Goal: Check status: Check status

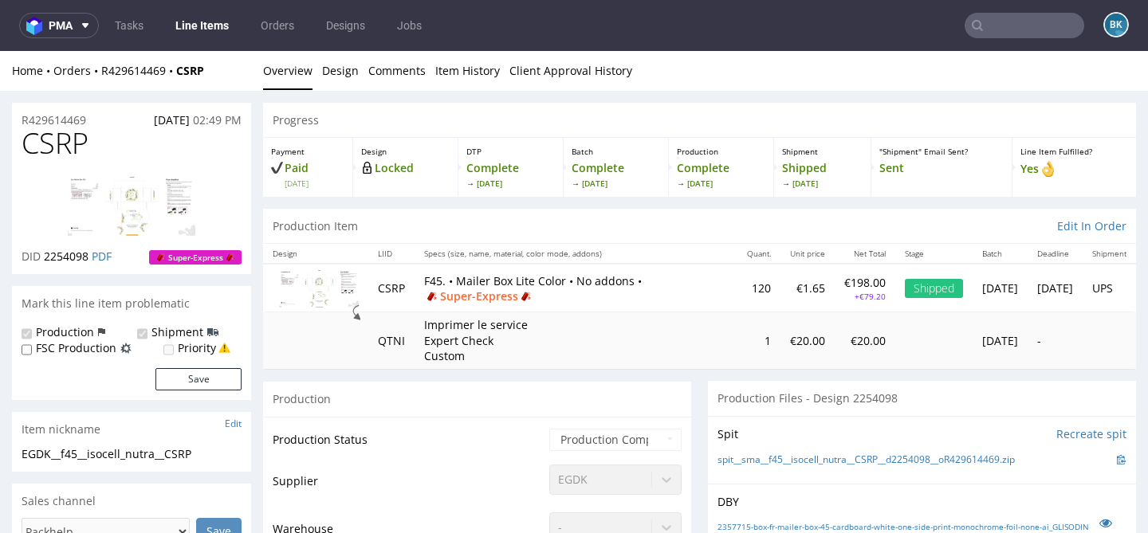
scroll to position [1851, 0]
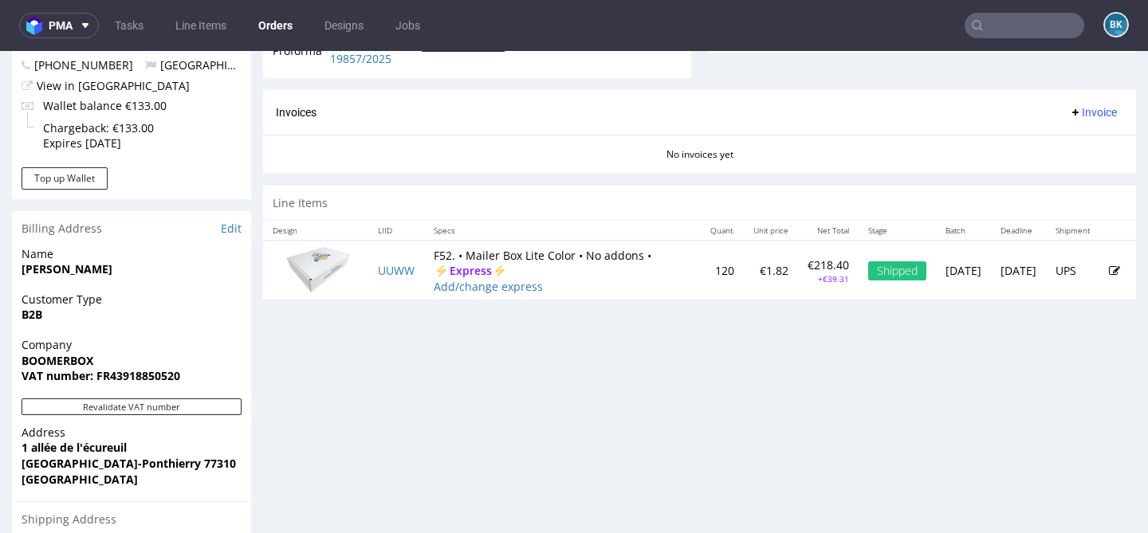
scroll to position [636, 0]
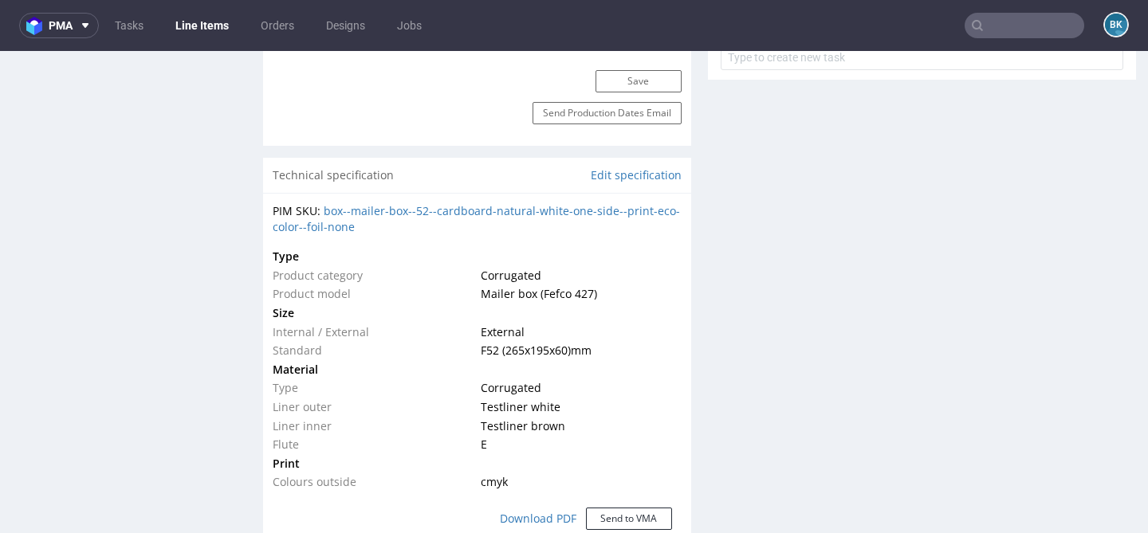
scroll to position [999, 0]
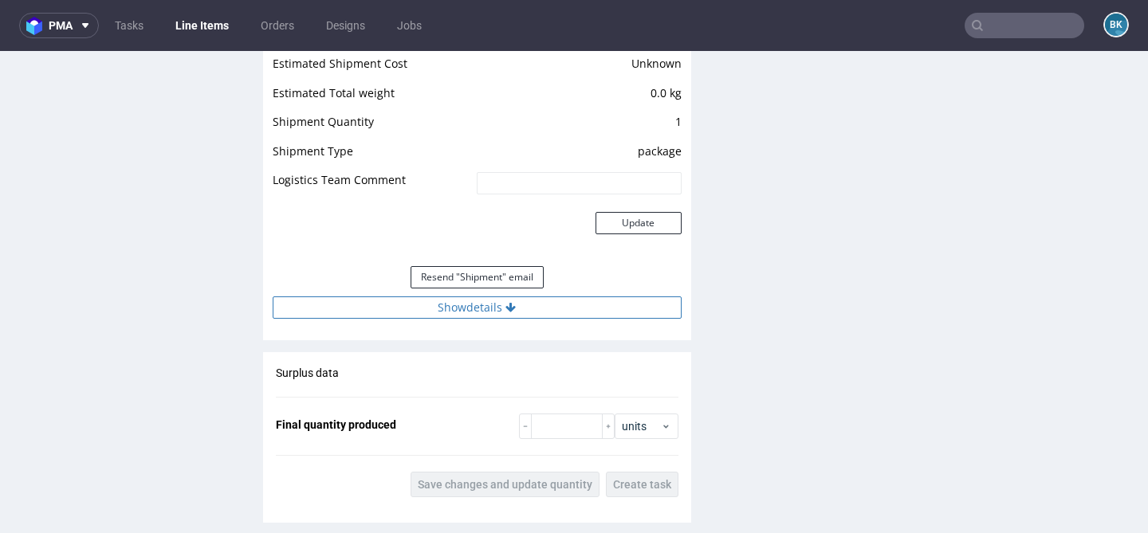
click at [500, 311] on button "Show details" at bounding box center [477, 307] width 409 height 22
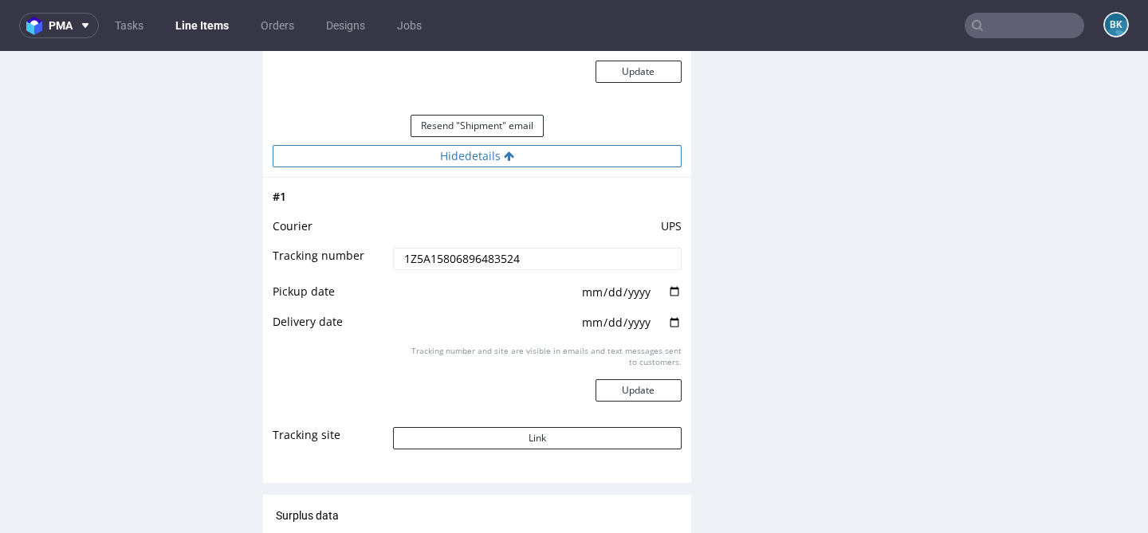
scroll to position [1792, 0]
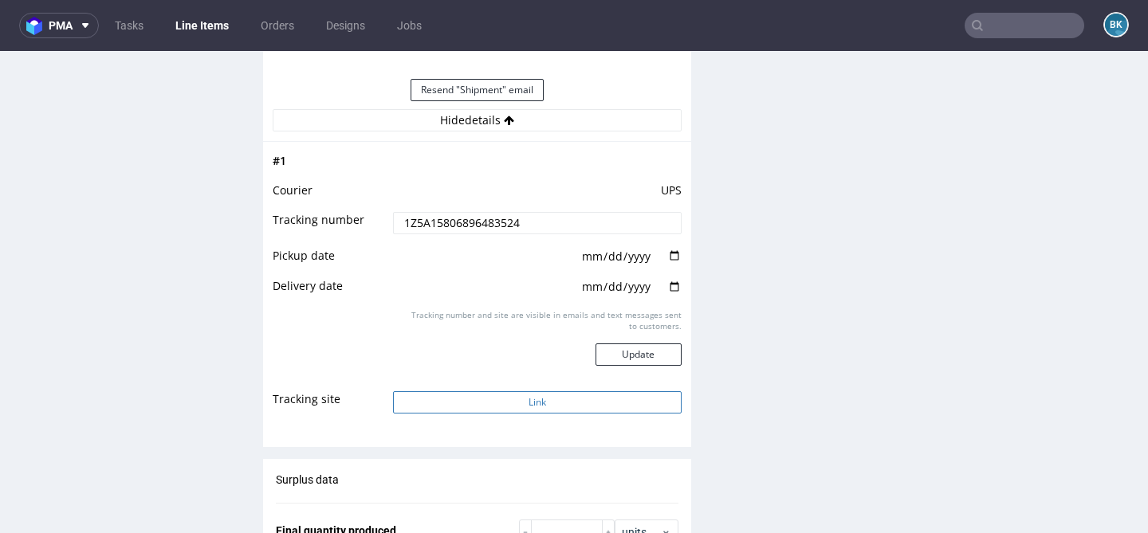
click at [545, 401] on button "Link" at bounding box center [537, 402] width 288 height 22
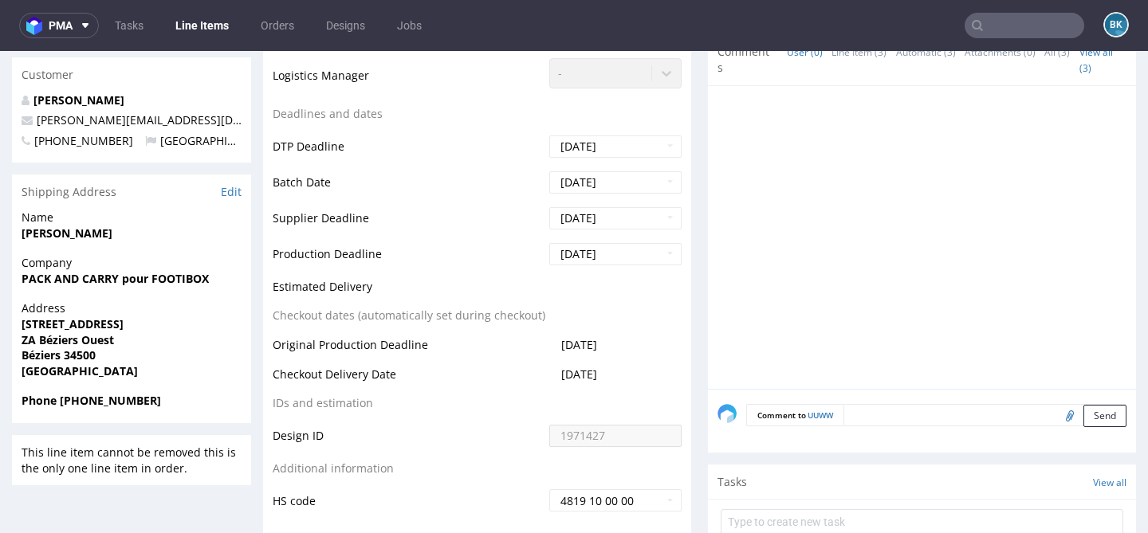
scroll to position [520, 0]
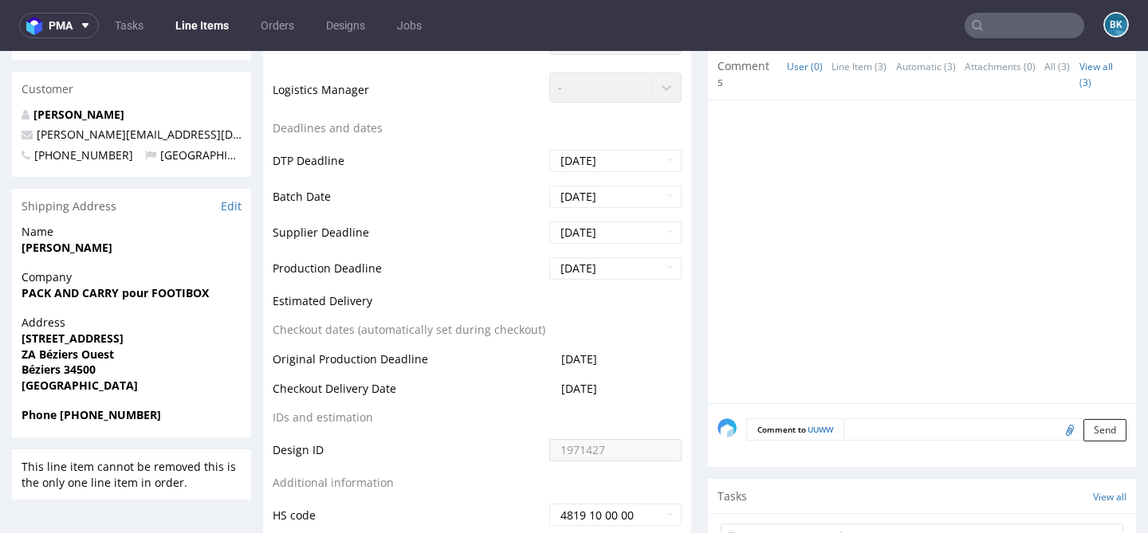
click at [572, 294] on td at bounding box center [613, 306] width 136 height 29
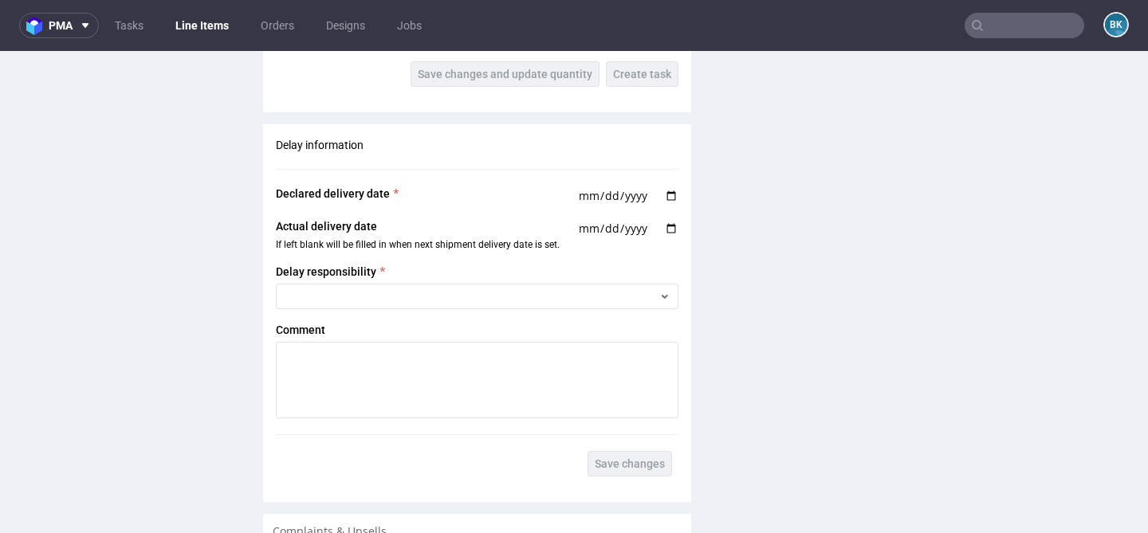
scroll to position [2310, 0]
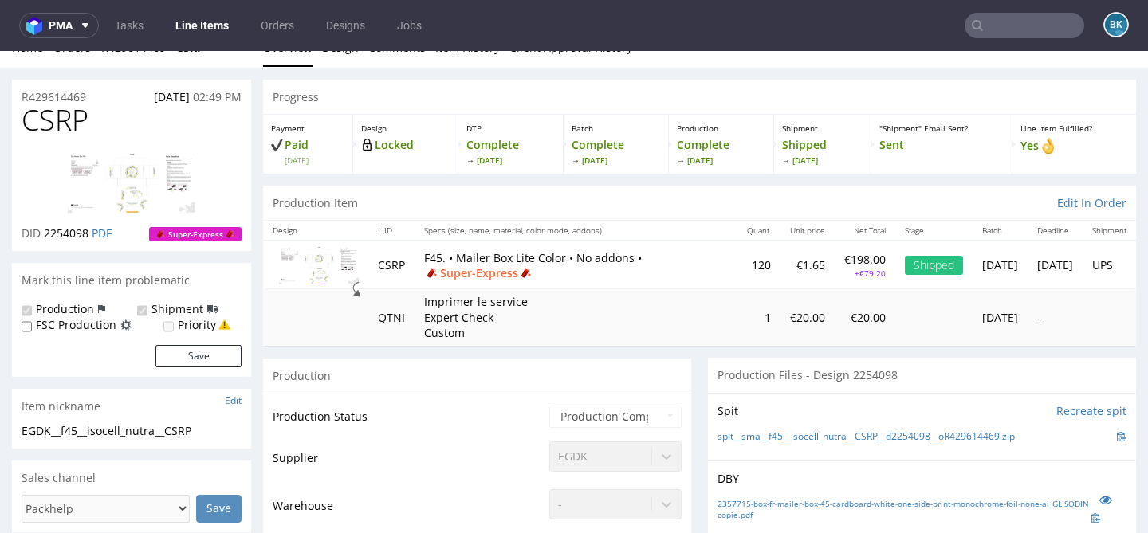
scroll to position [26, 0]
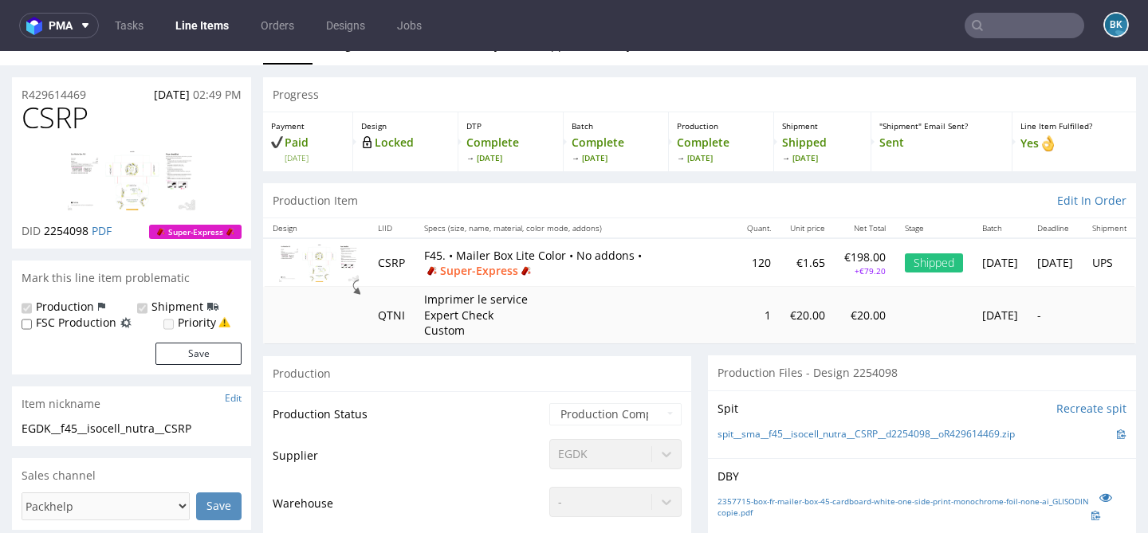
click at [473, 271] on span "Super-Express" at bounding box center [479, 271] width 110 height 16
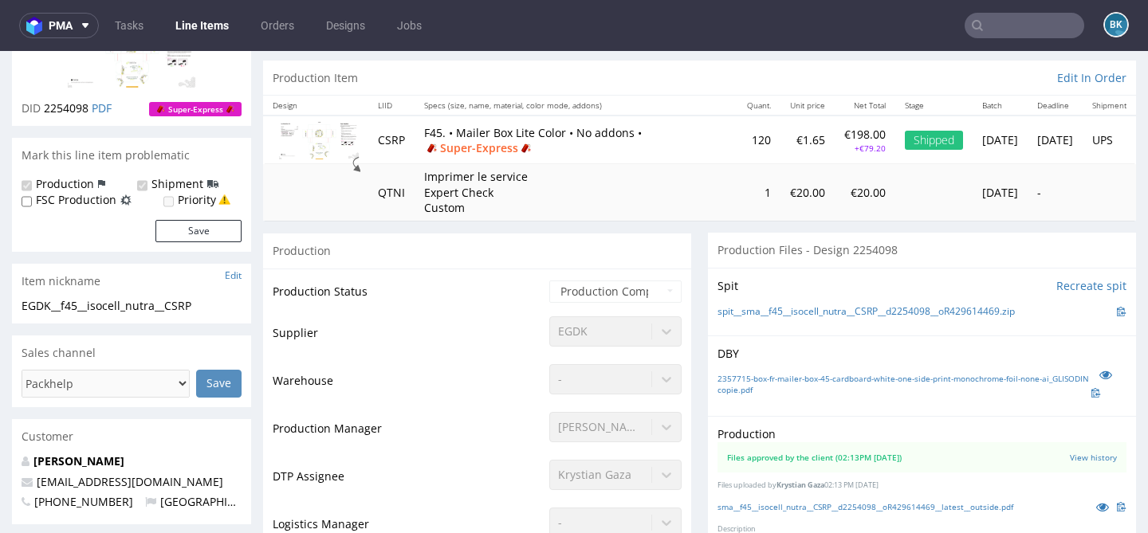
scroll to position [0, 0]
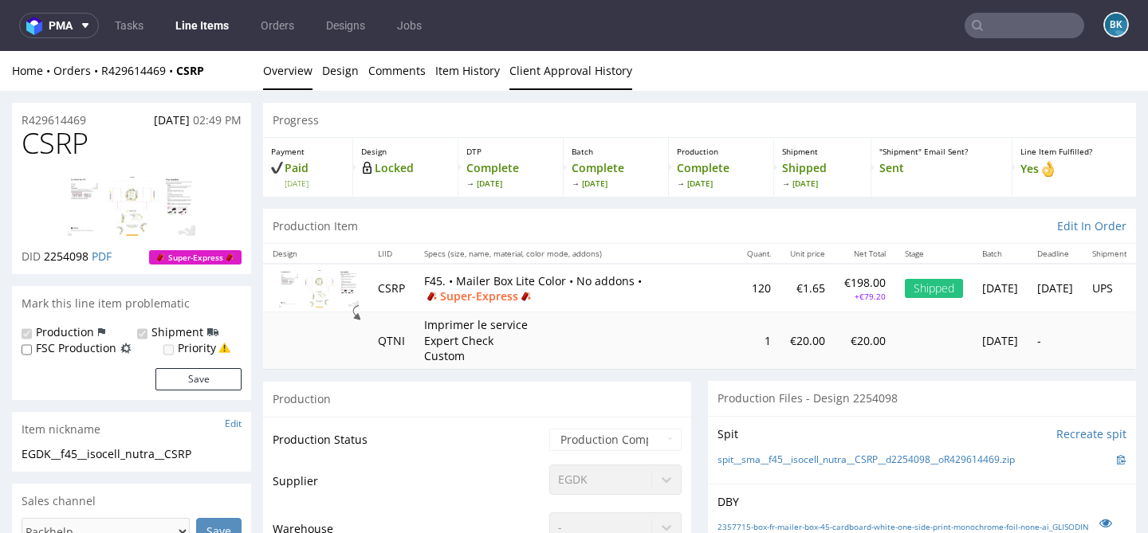
click at [565, 65] on link "Client Approval History" at bounding box center [570, 70] width 123 height 39
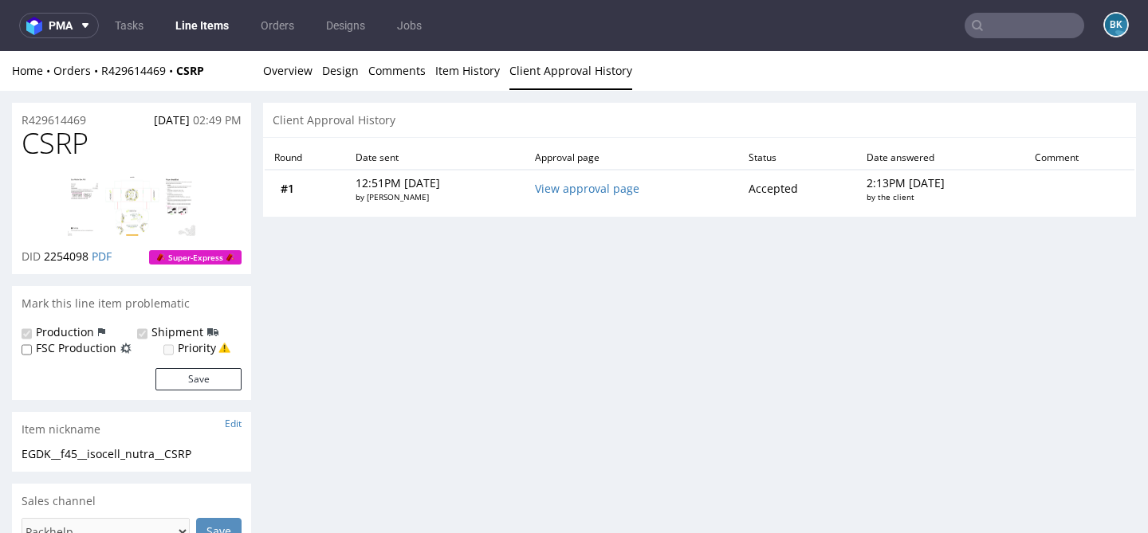
click at [590, 193] on link "View approval page" at bounding box center [587, 188] width 104 height 15
click at [279, 73] on link "Overview" at bounding box center [287, 70] width 49 height 39
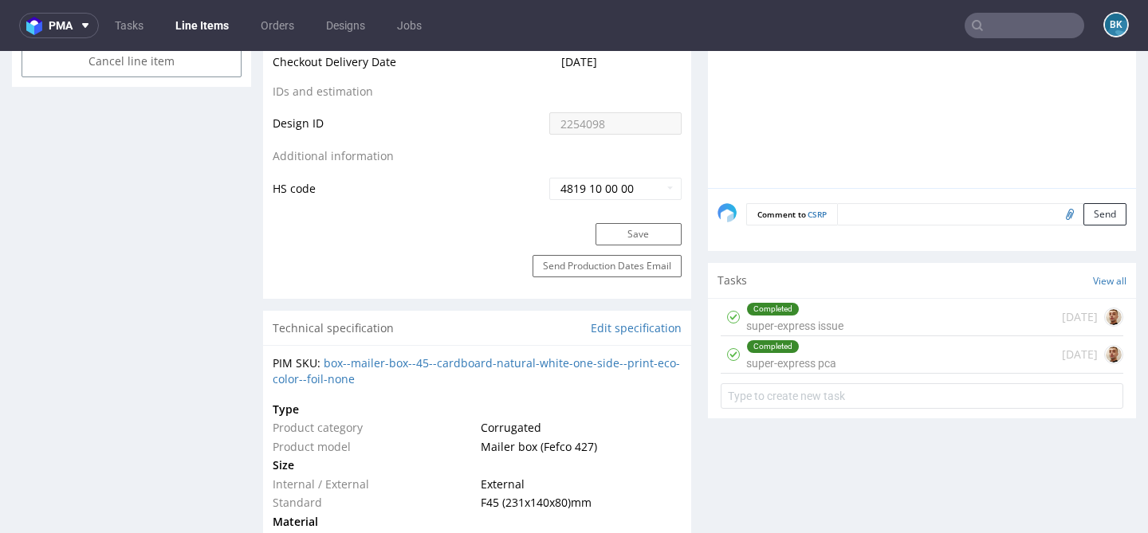
scroll to position [913, 0]
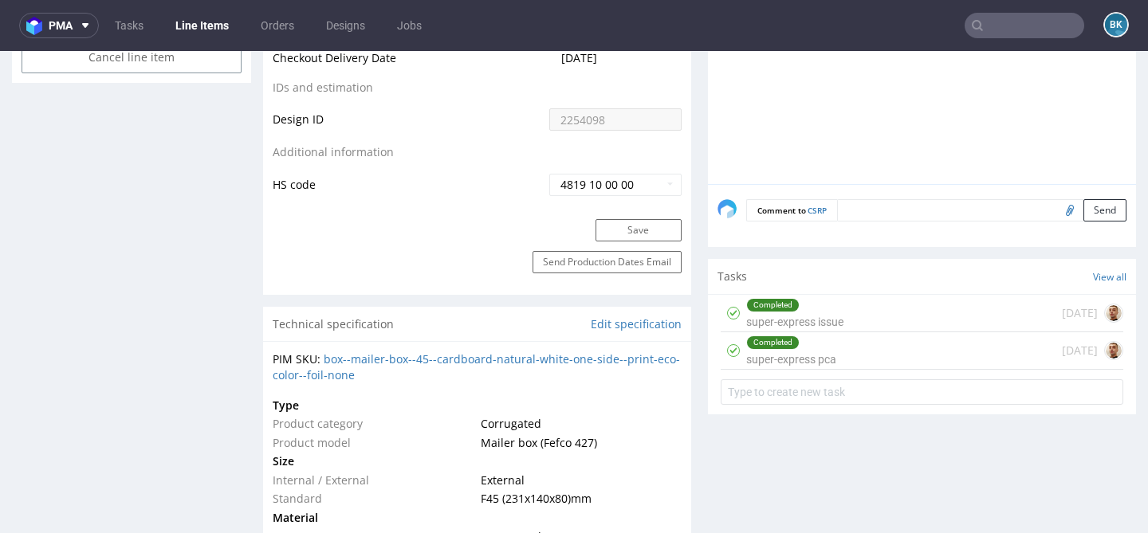
click at [852, 320] on div "Completed super-express issue 20 days ago" at bounding box center [921, 313] width 402 height 37
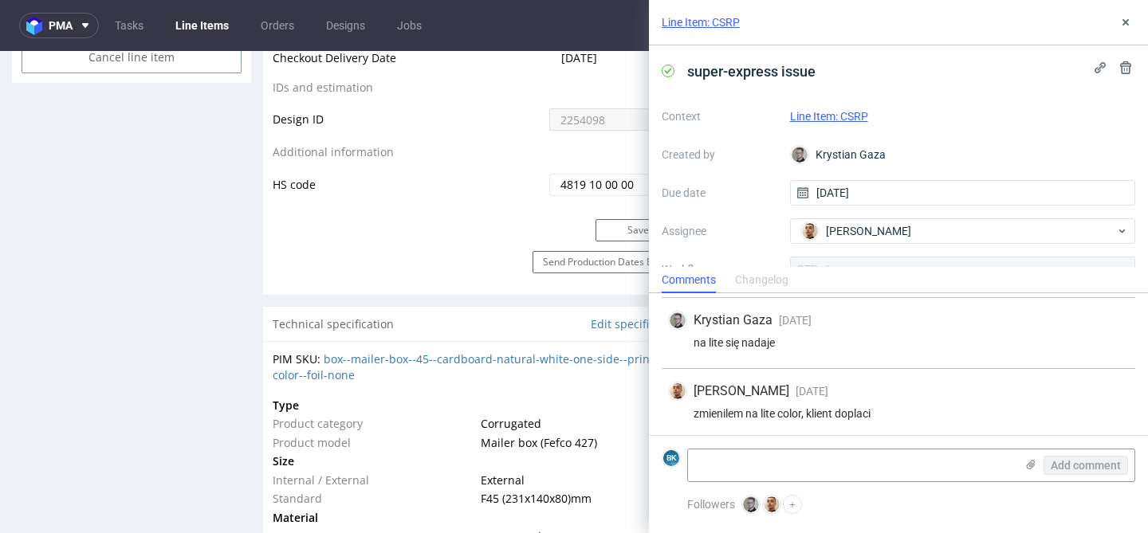
scroll to position [140, 0]
click at [1130, 24] on icon at bounding box center [1125, 22] width 13 height 13
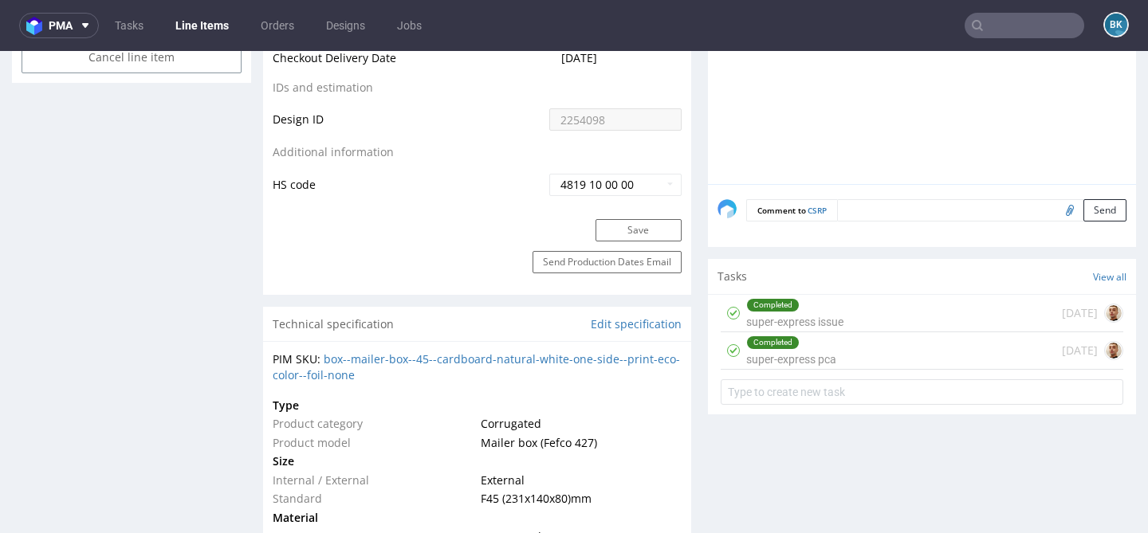
click at [843, 358] on div "Completed super-express pca 14 days ago" at bounding box center [921, 350] width 402 height 37
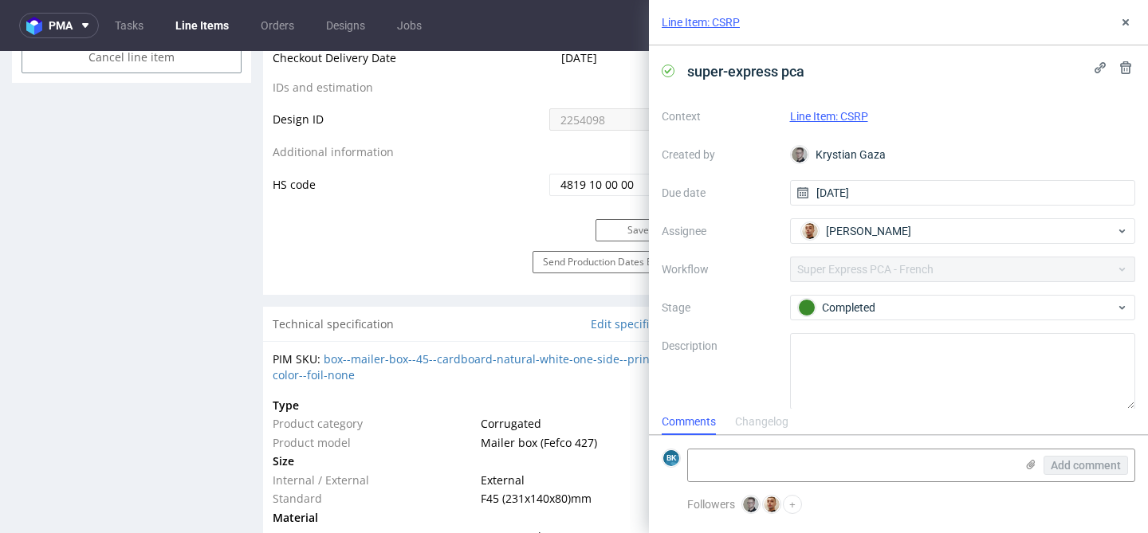
scroll to position [14, 0]
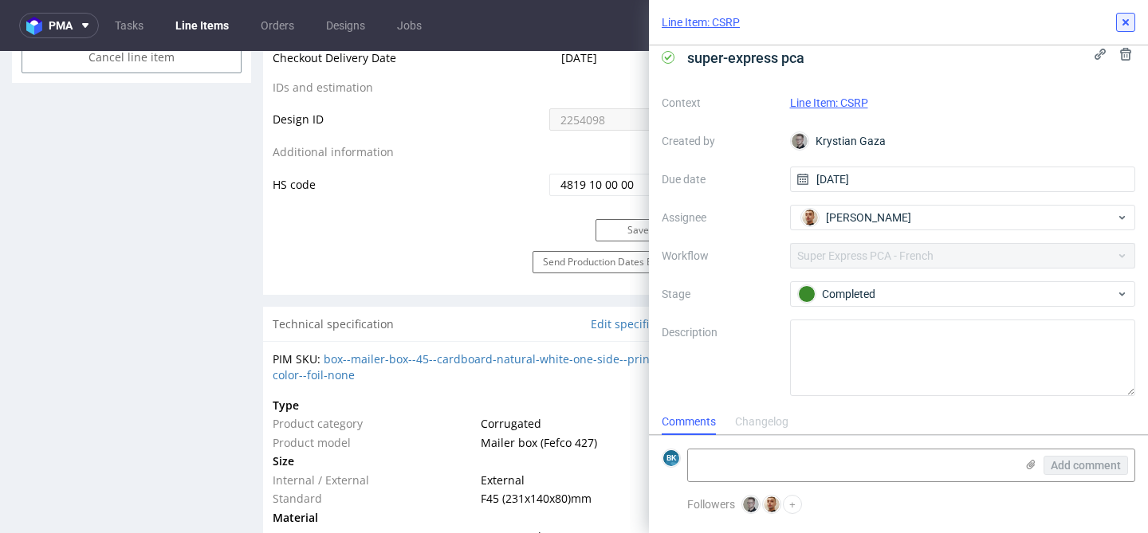
click at [1127, 19] on use at bounding box center [1125, 22] width 6 height 6
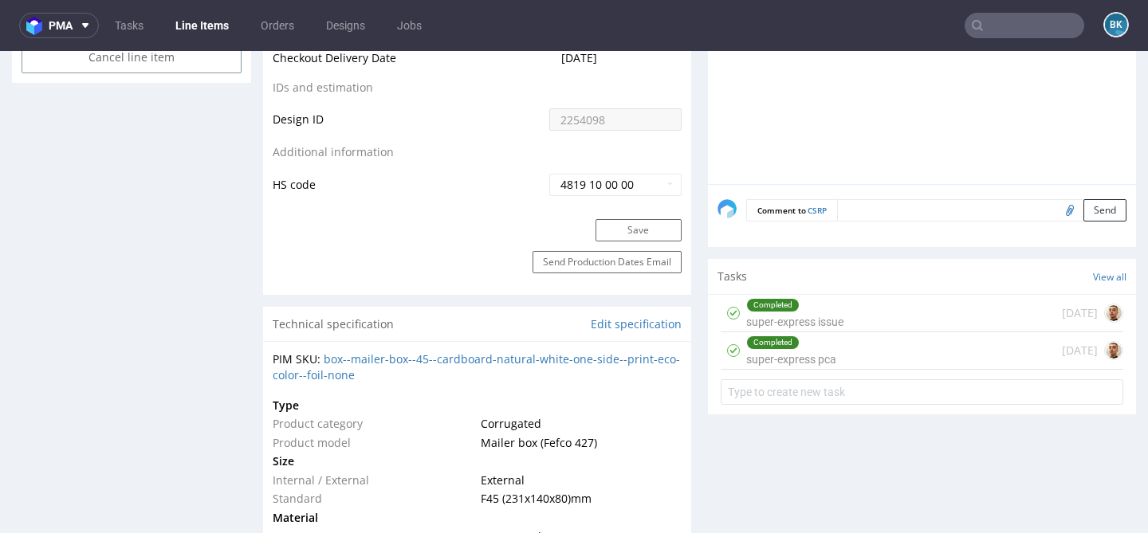
click at [813, 317] on div "Completed super-express issue" at bounding box center [794, 313] width 97 height 37
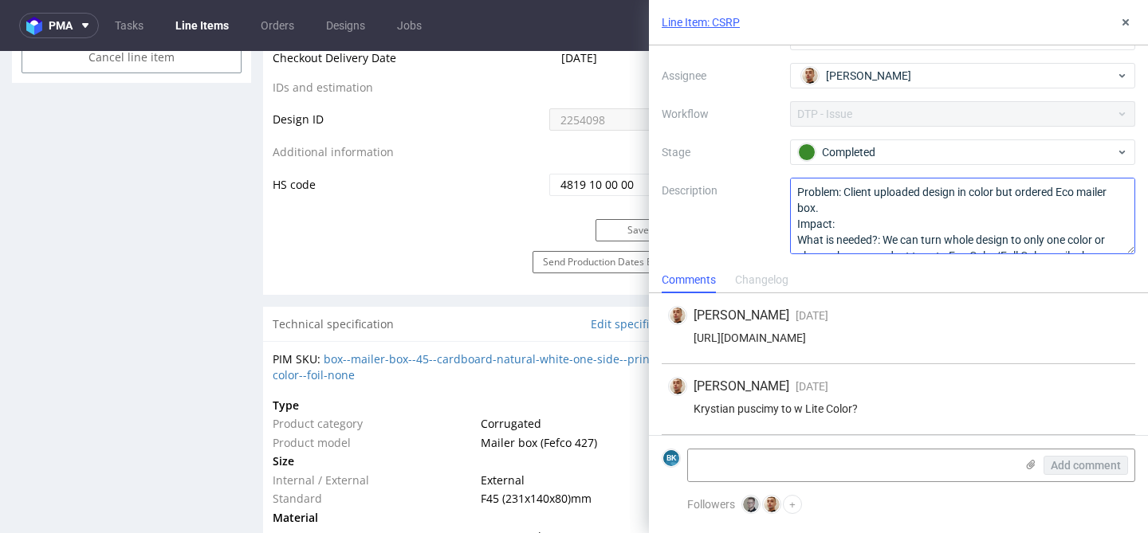
scroll to position [18, 0]
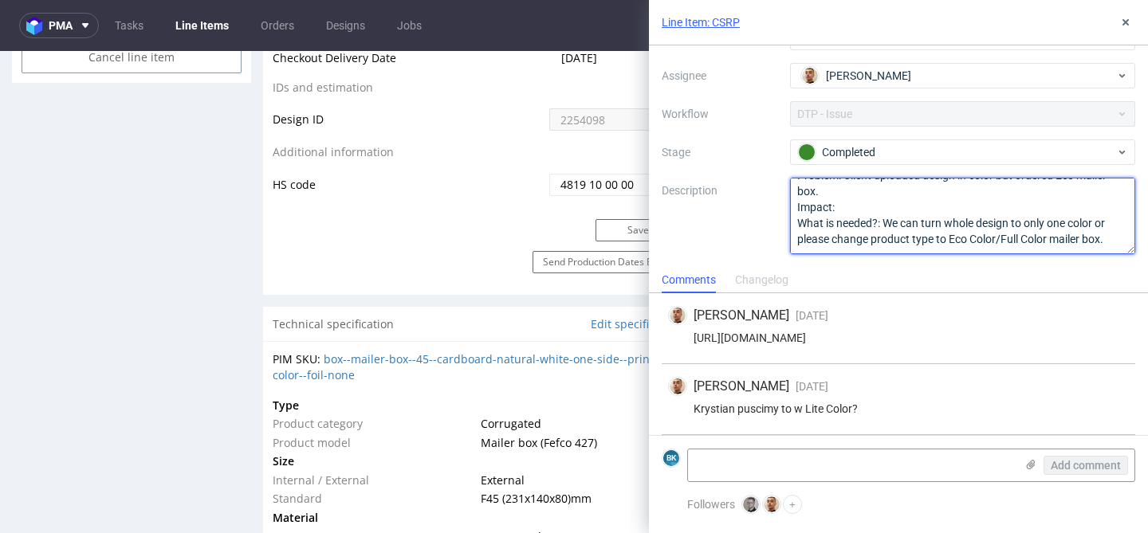
click at [960, 206] on textarea "Problem: Client uploaded design in color but ordered Eco mailer box. Impact: Wh…" at bounding box center [963, 216] width 346 height 77
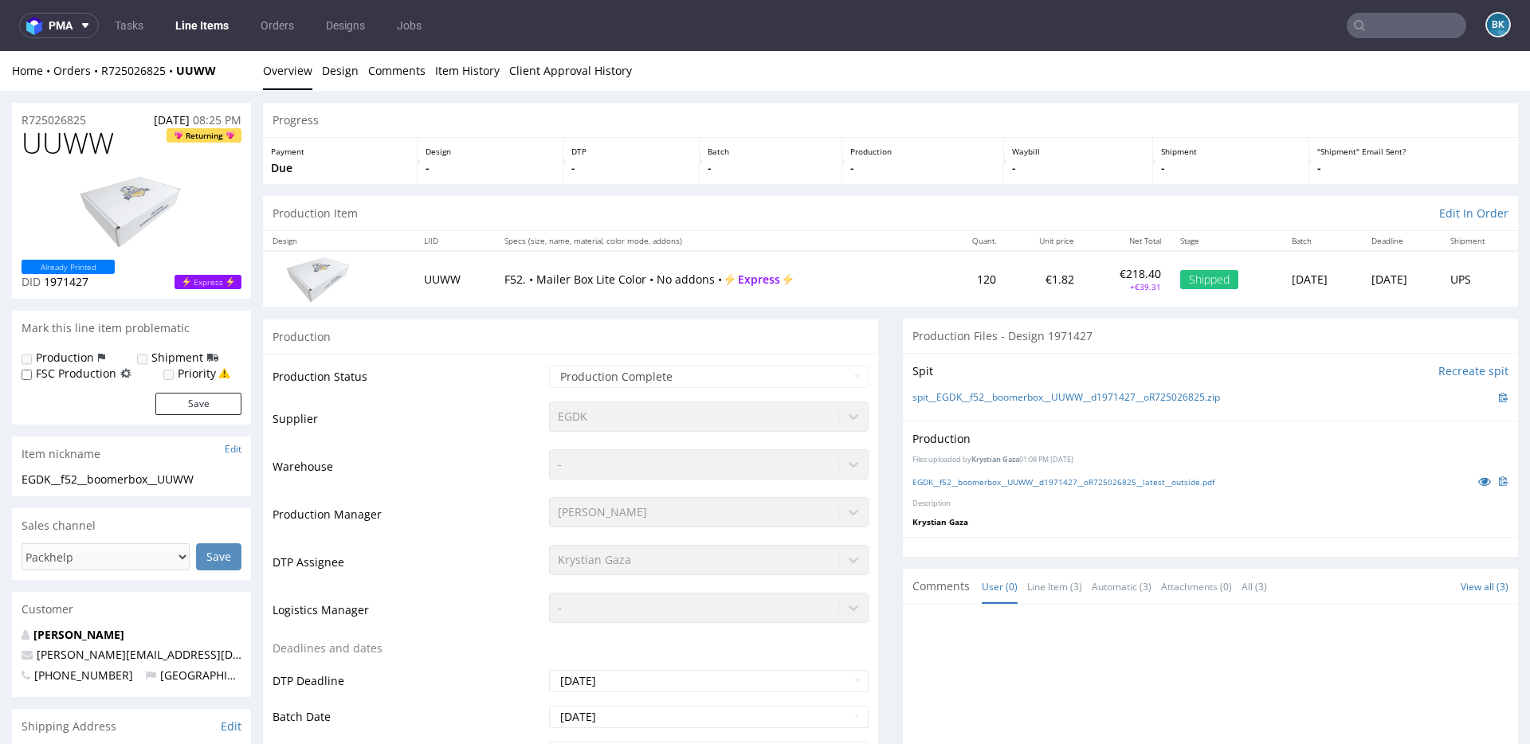
click at [1392, 25] on input "text" at bounding box center [1407, 26] width 120 height 26
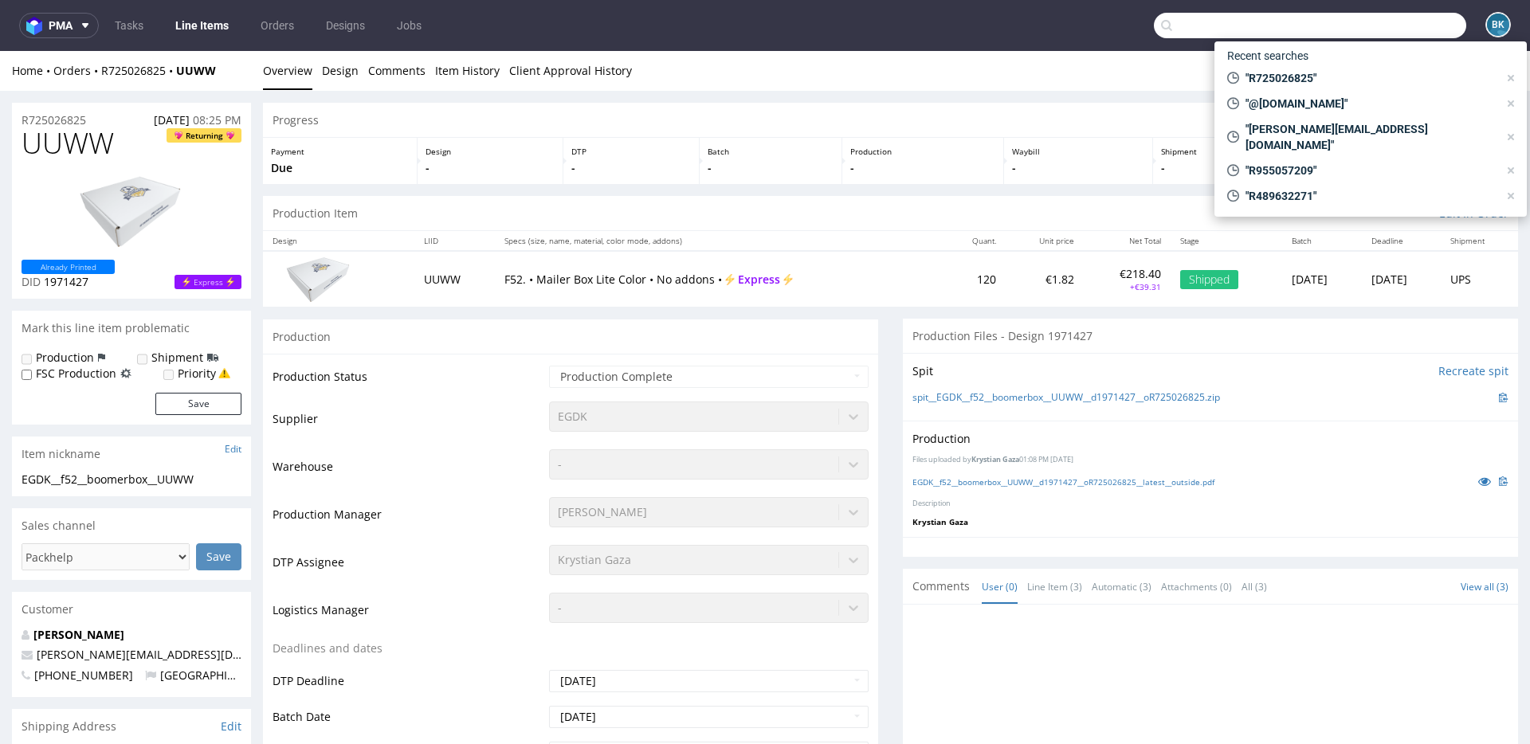
paste input "R266070457"
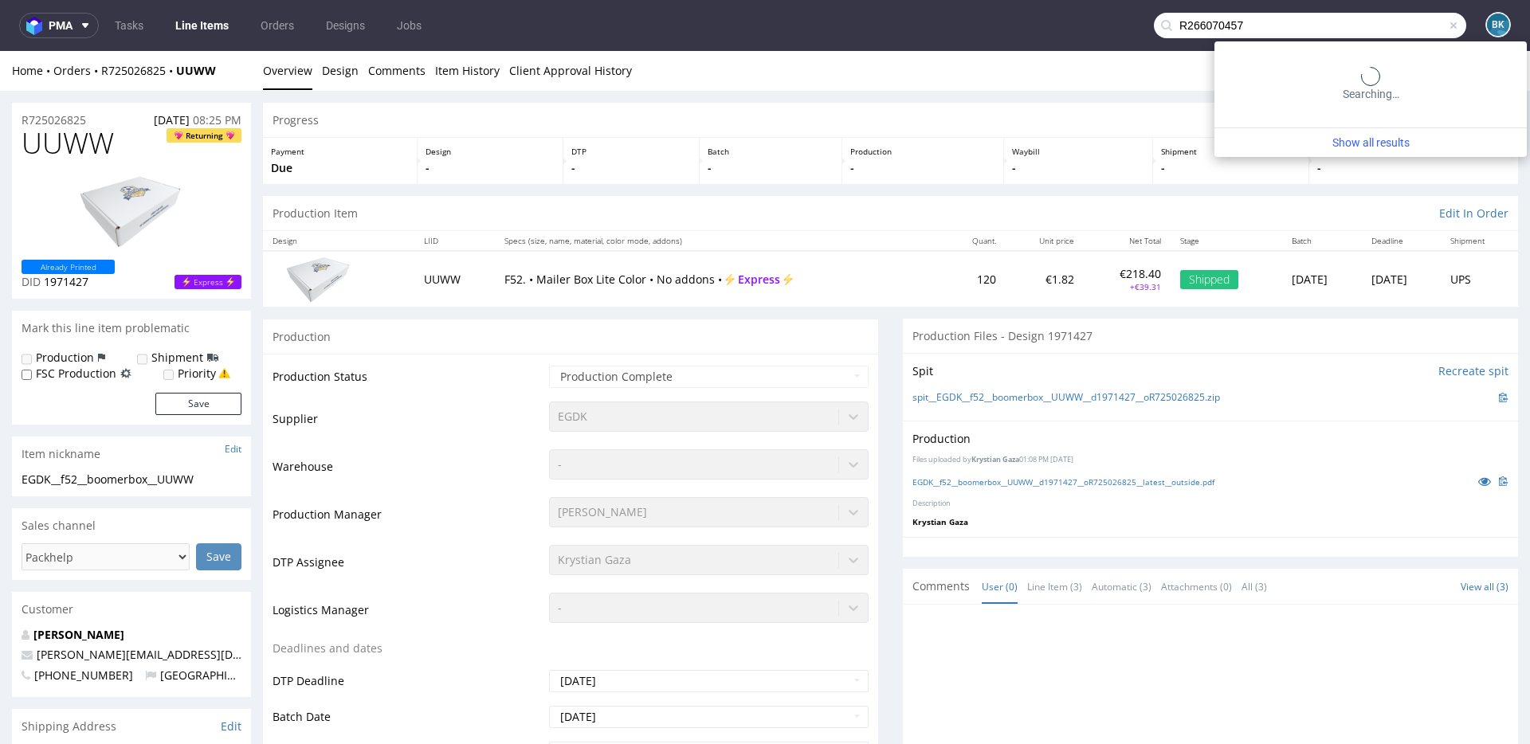
type input "R266070457"
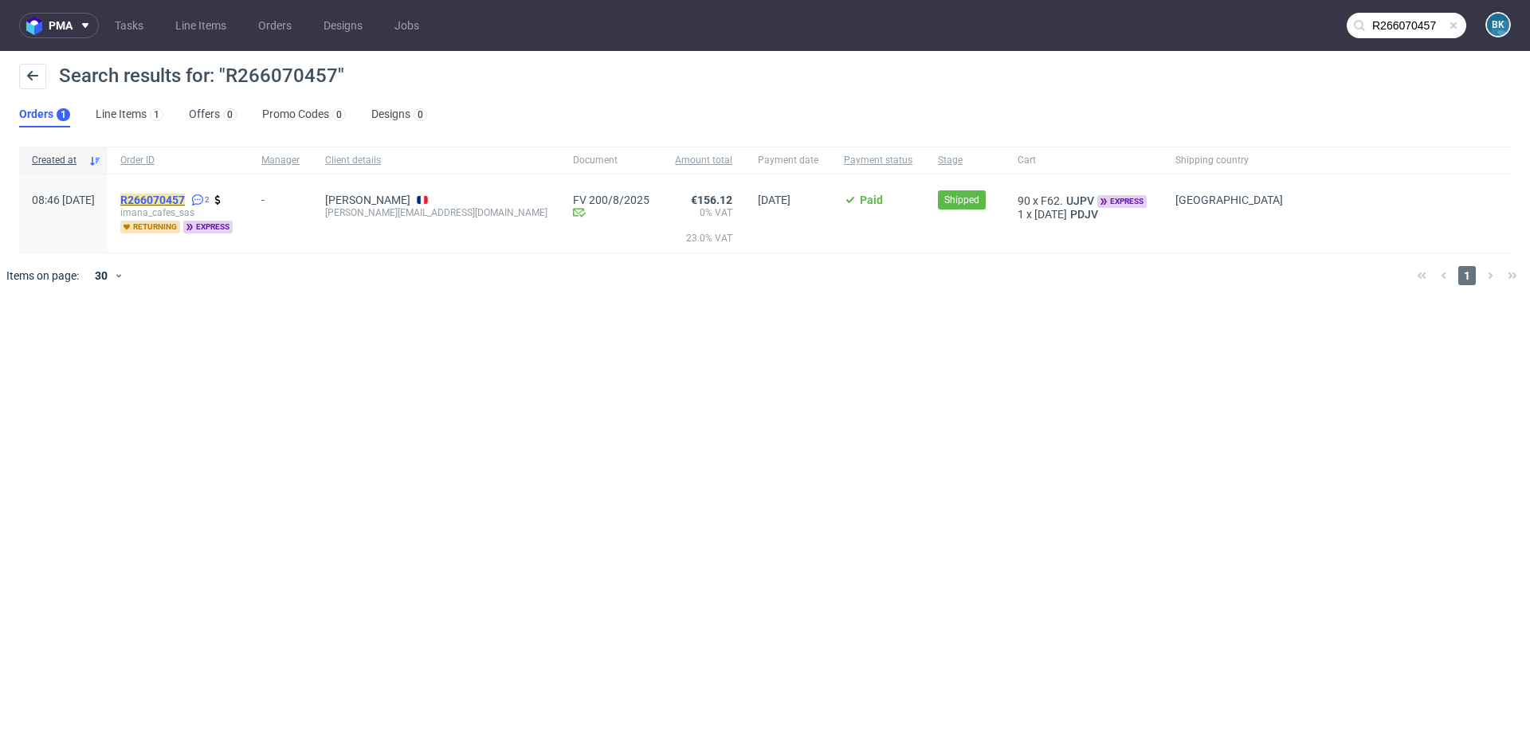
click at [185, 194] on mark "R266070457" at bounding box center [152, 200] width 65 height 13
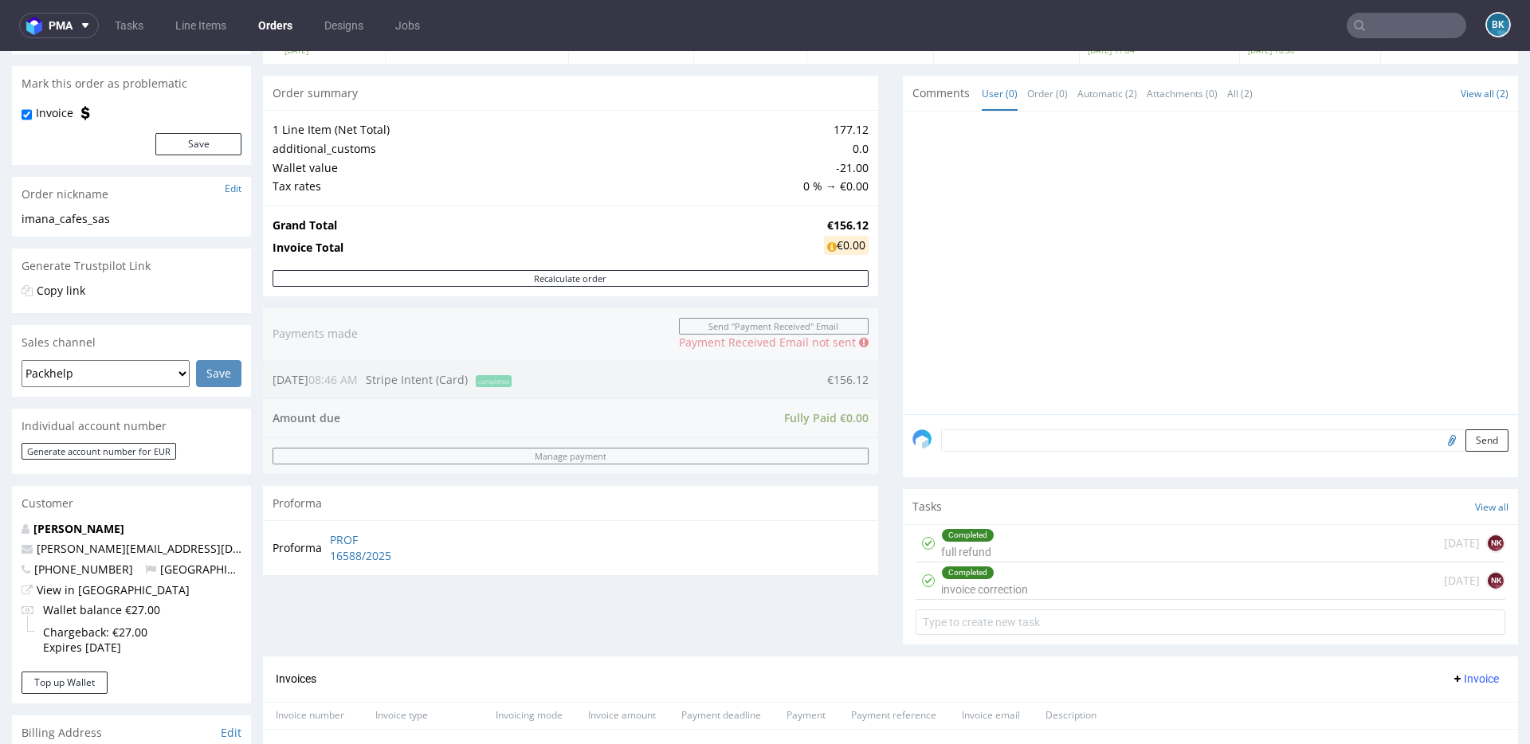
scroll to position [131, 0]
type input "R266070457"
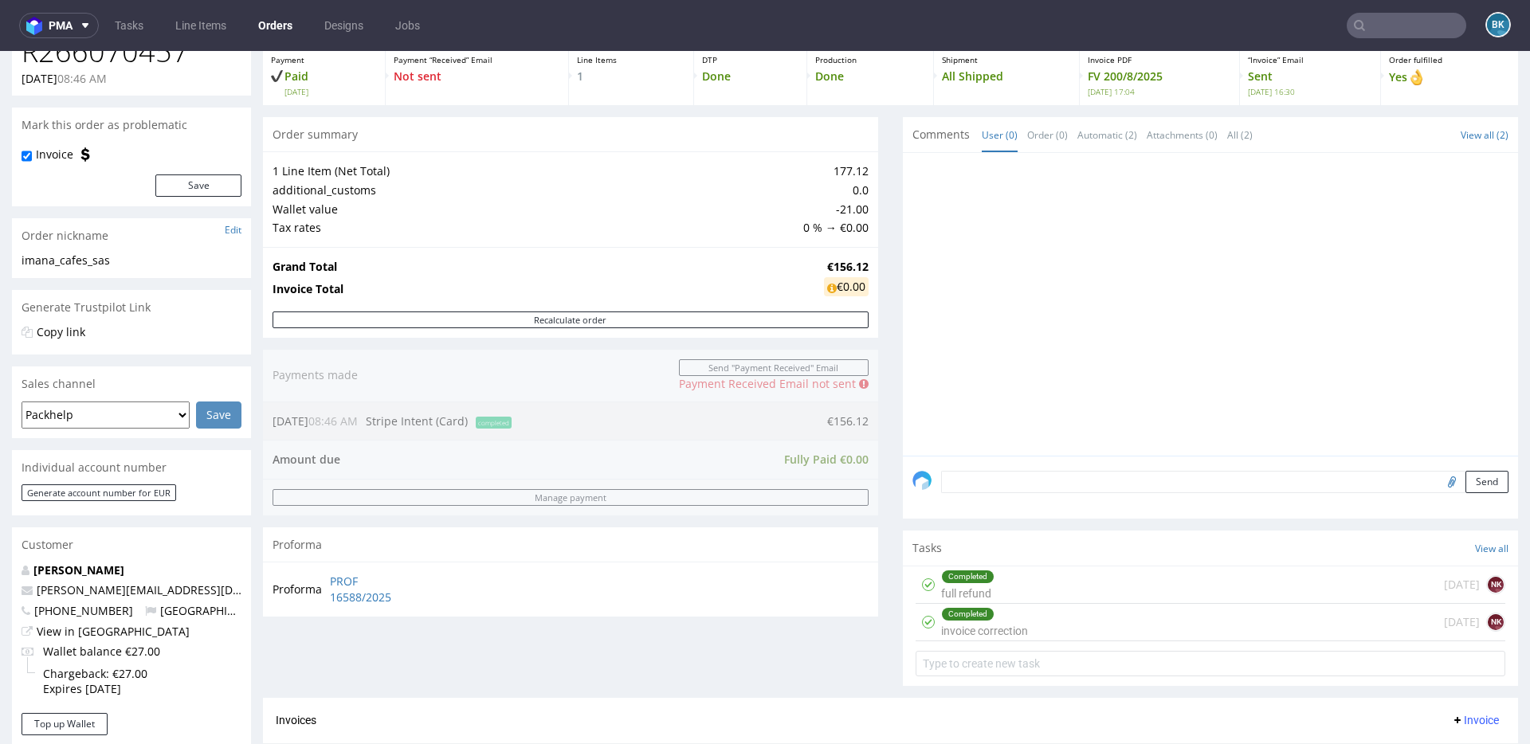
scroll to position [125, 0]
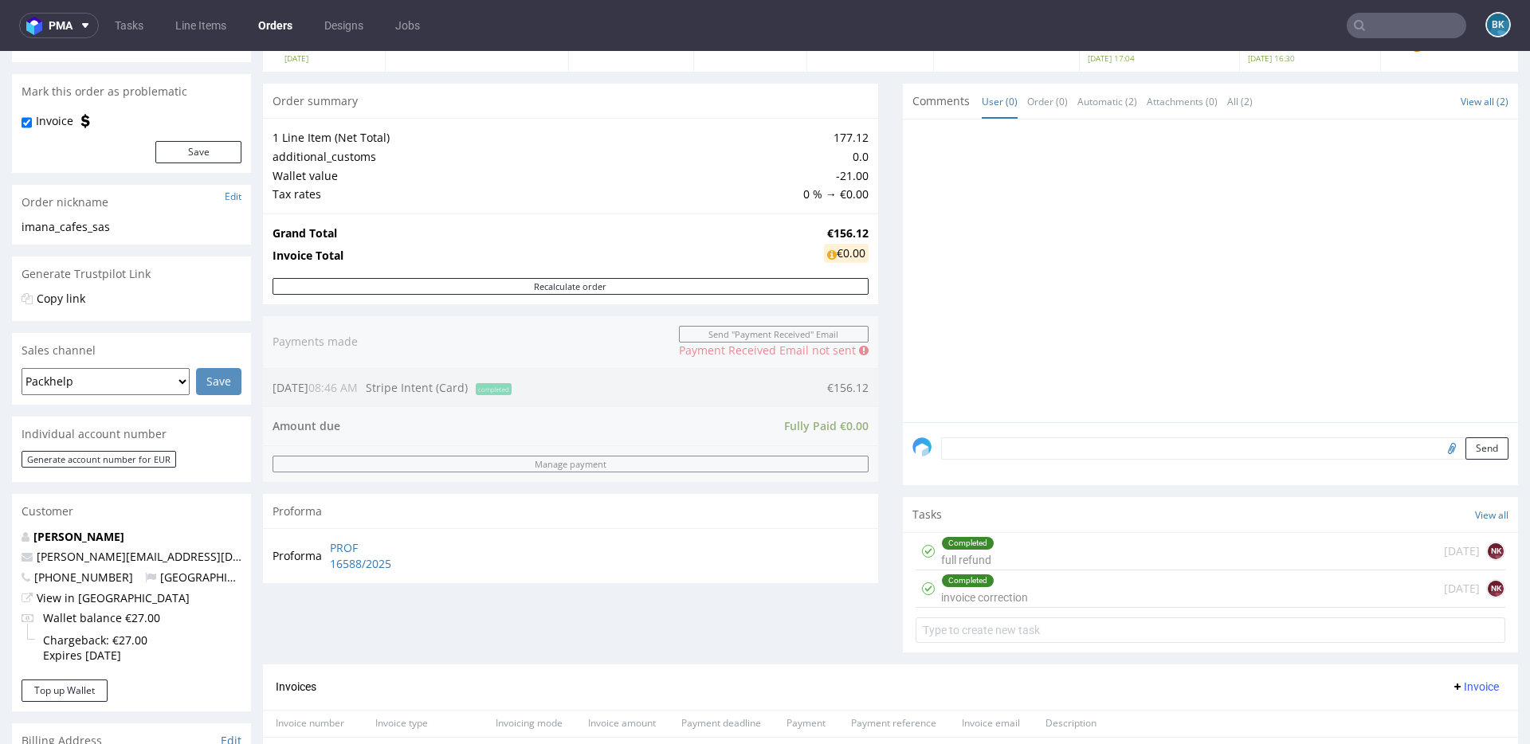
click at [1003, 554] on div "Completed full refund 5 days ago NK" at bounding box center [1211, 551] width 590 height 37
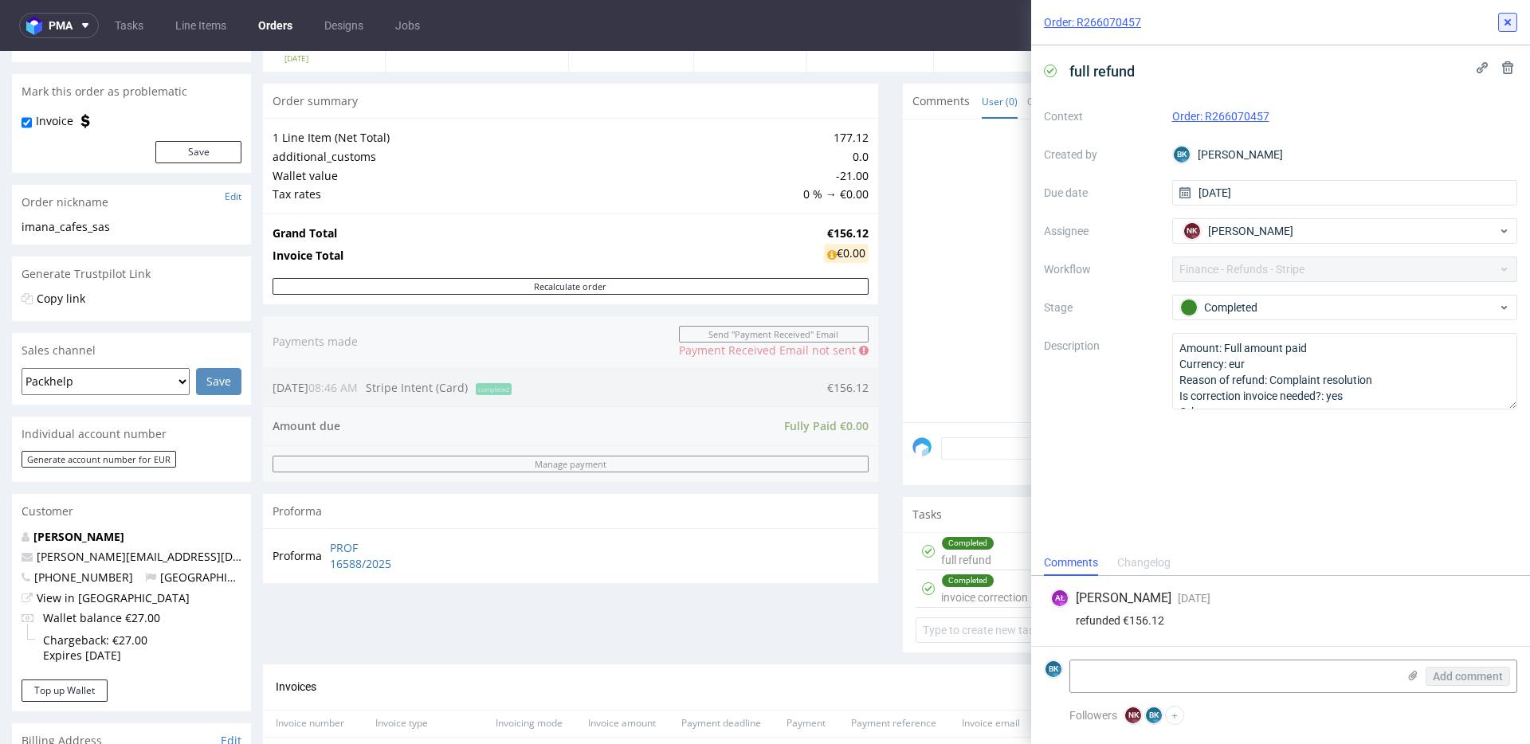
click at [1507, 25] on icon at bounding box center [1508, 22] width 13 height 13
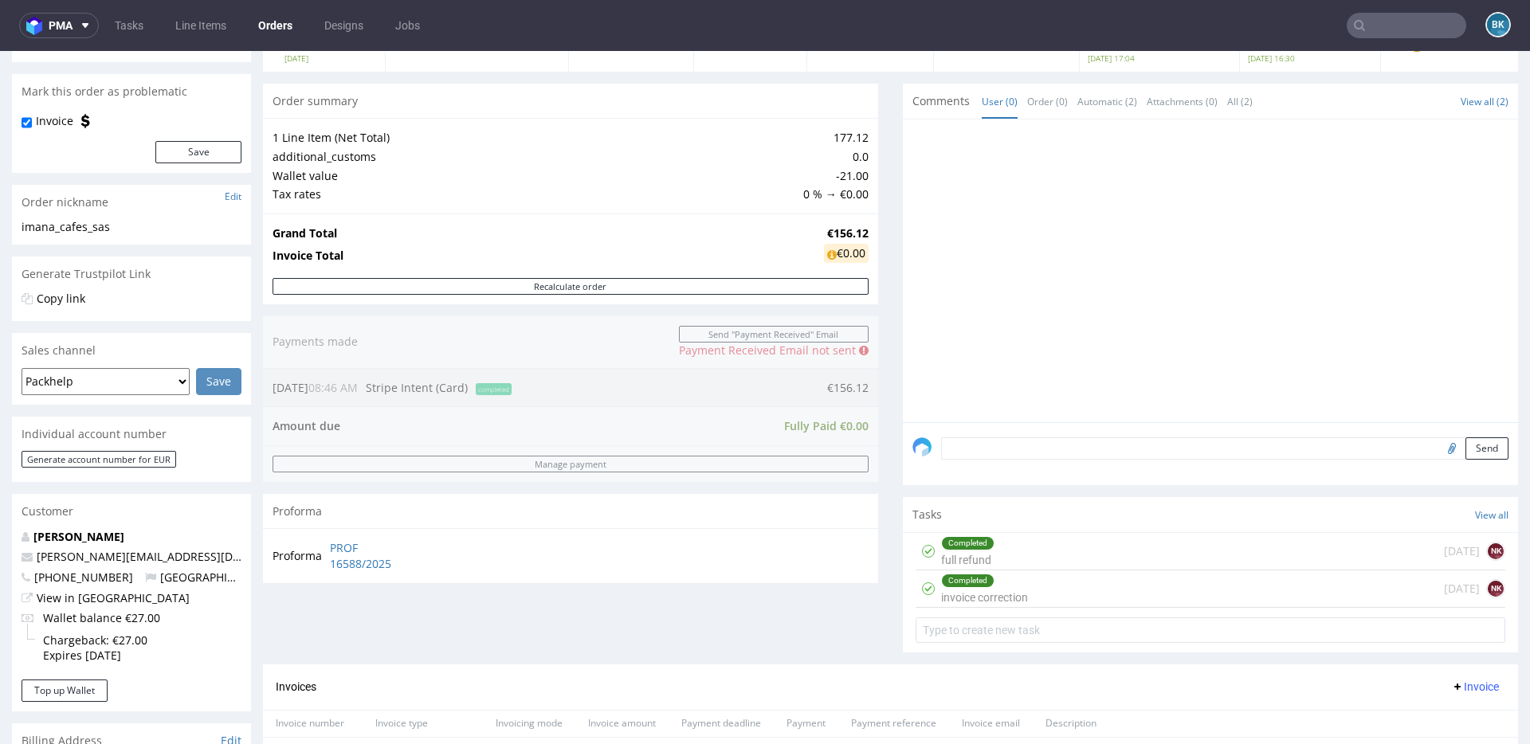
click at [999, 598] on div "Completed invoice correction" at bounding box center [984, 589] width 87 height 37
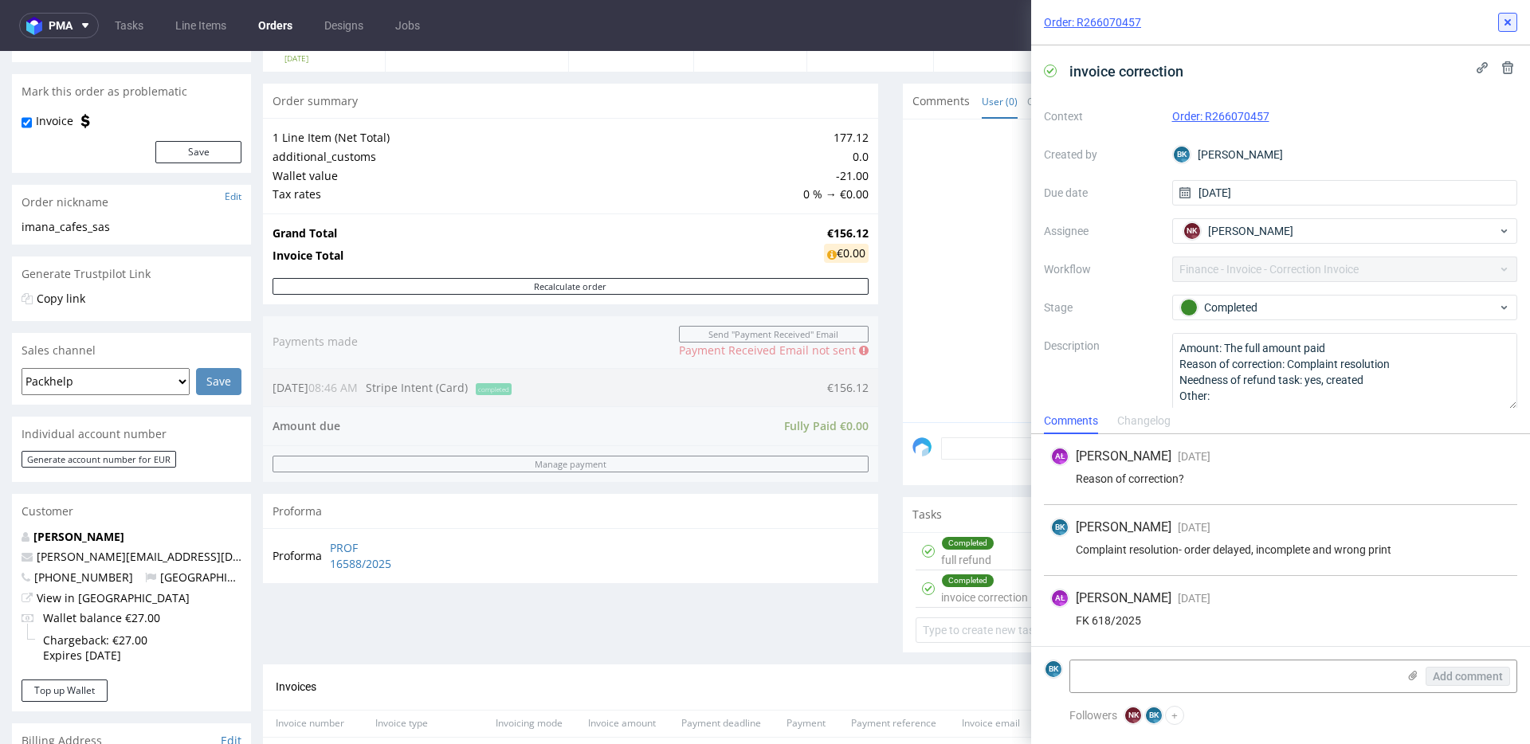
click at [1508, 29] on button at bounding box center [1507, 22] width 19 height 19
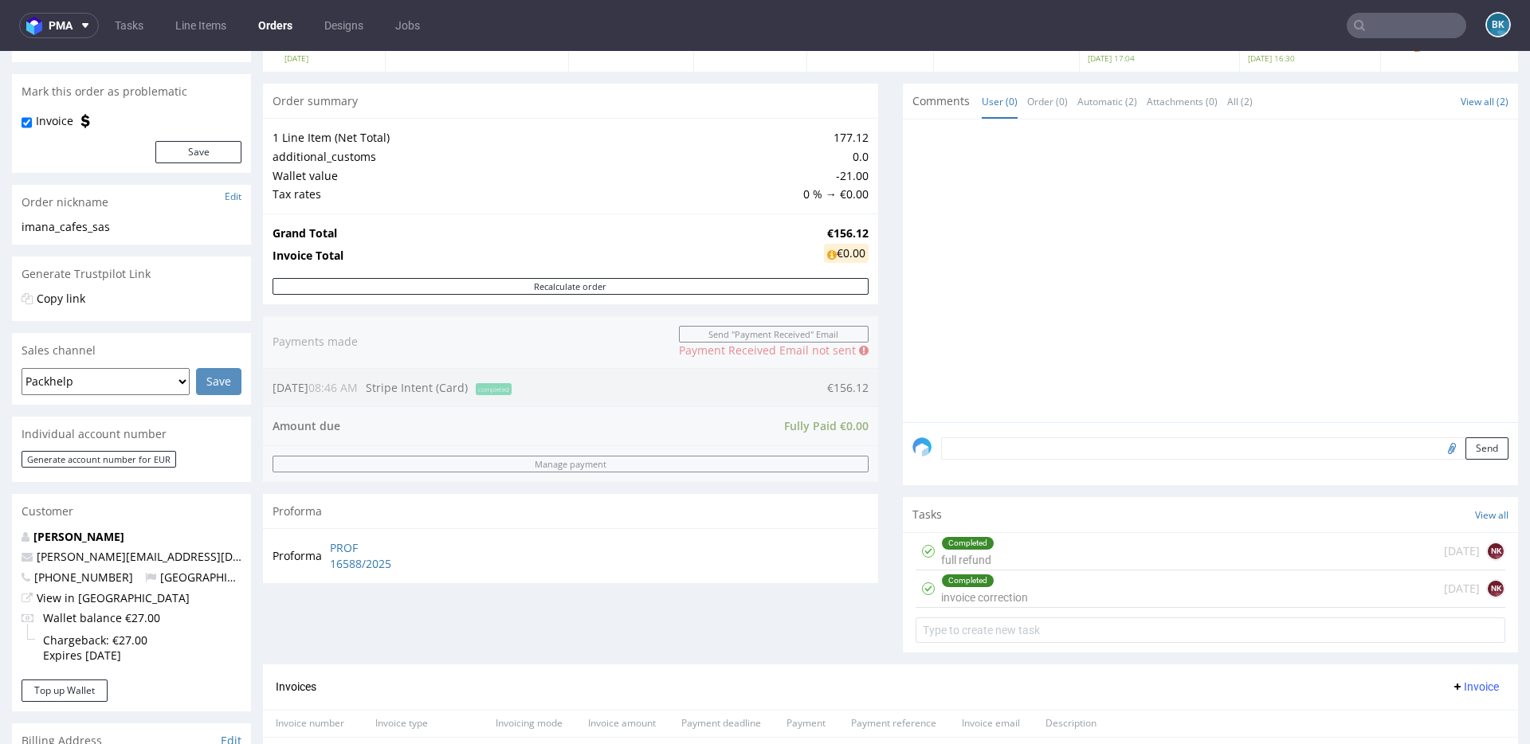
click at [990, 589] on div "Completed invoice correction" at bounding box center [984, 589] width 87 height 37
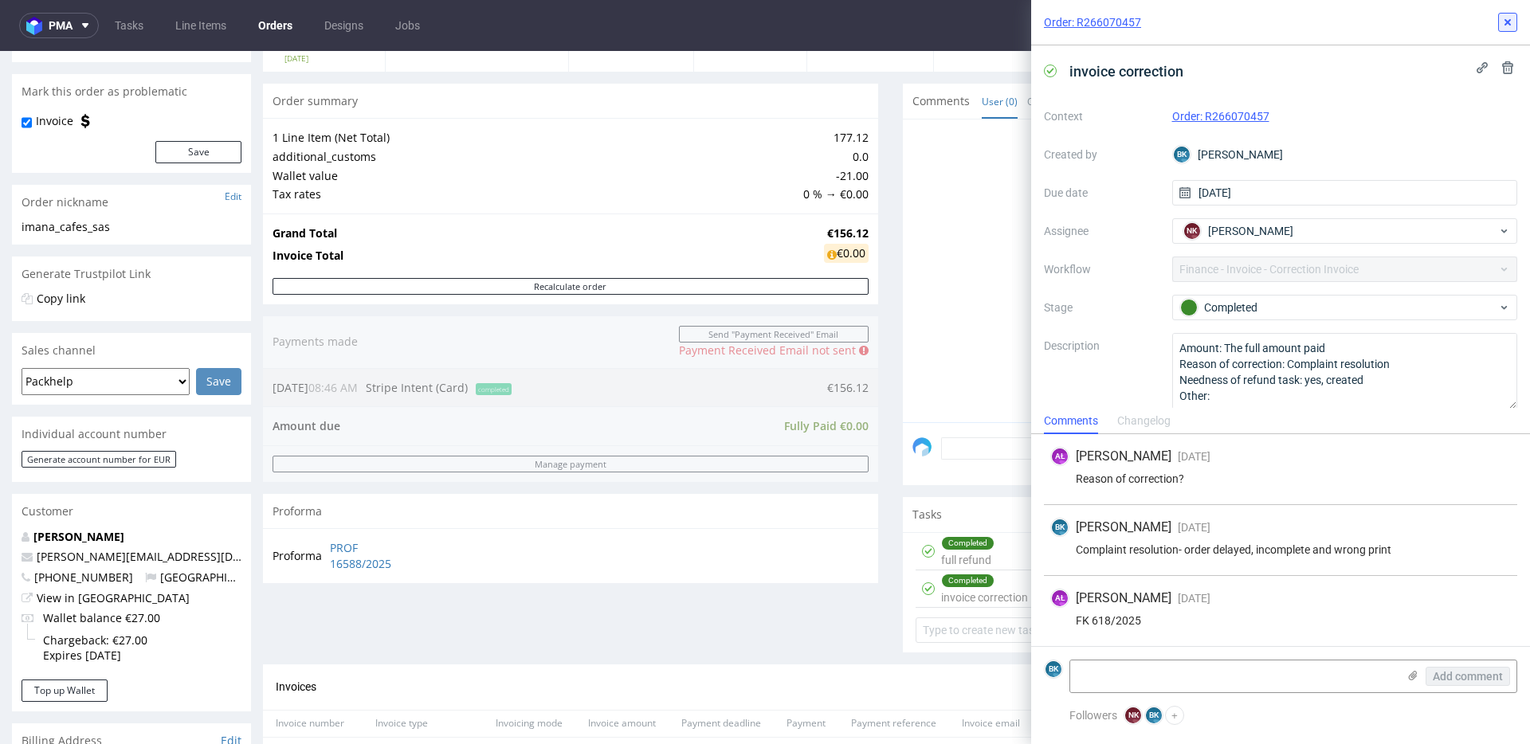
click at [1503, 23] on icon at bounding box center [1508, 22] width 13 height 13
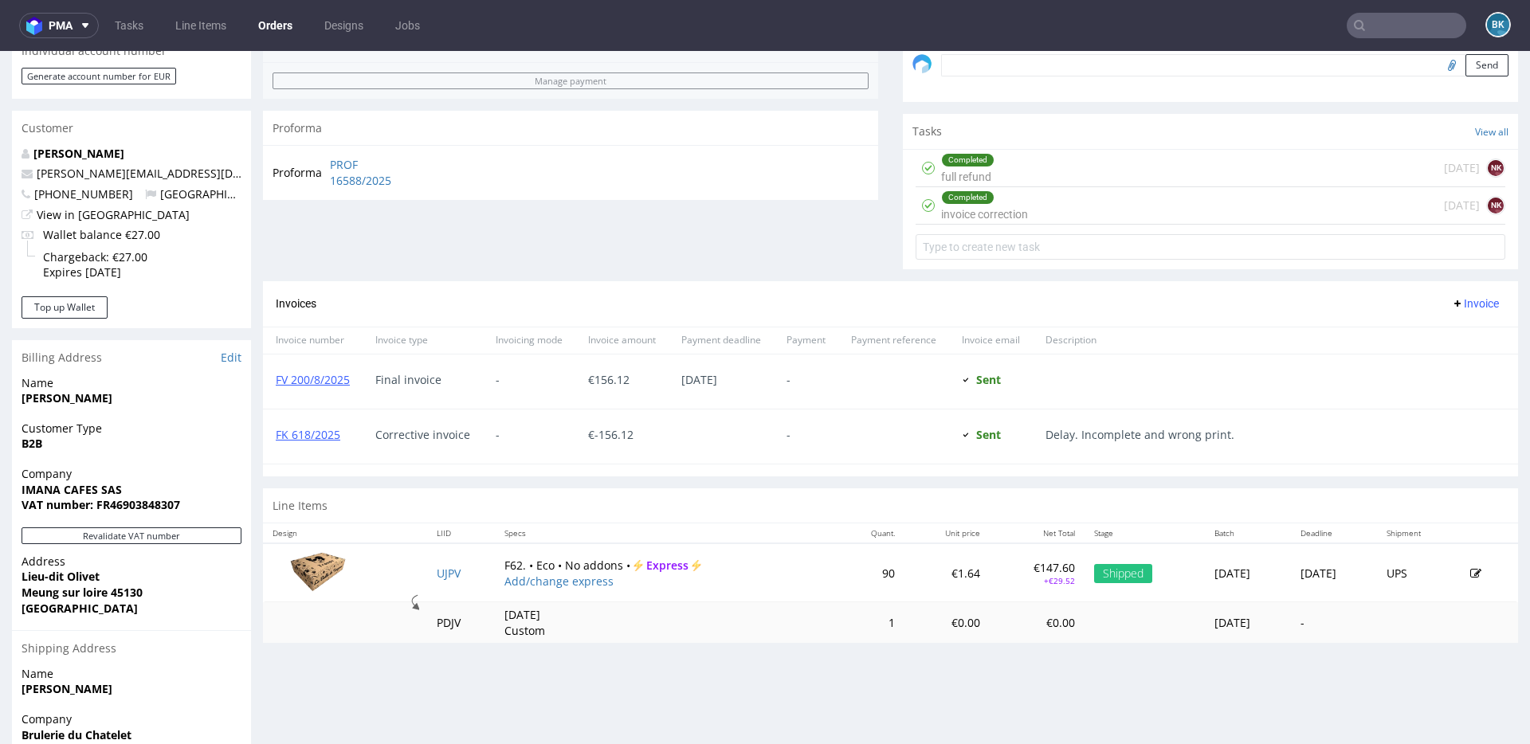
scroll to position [507, 0]
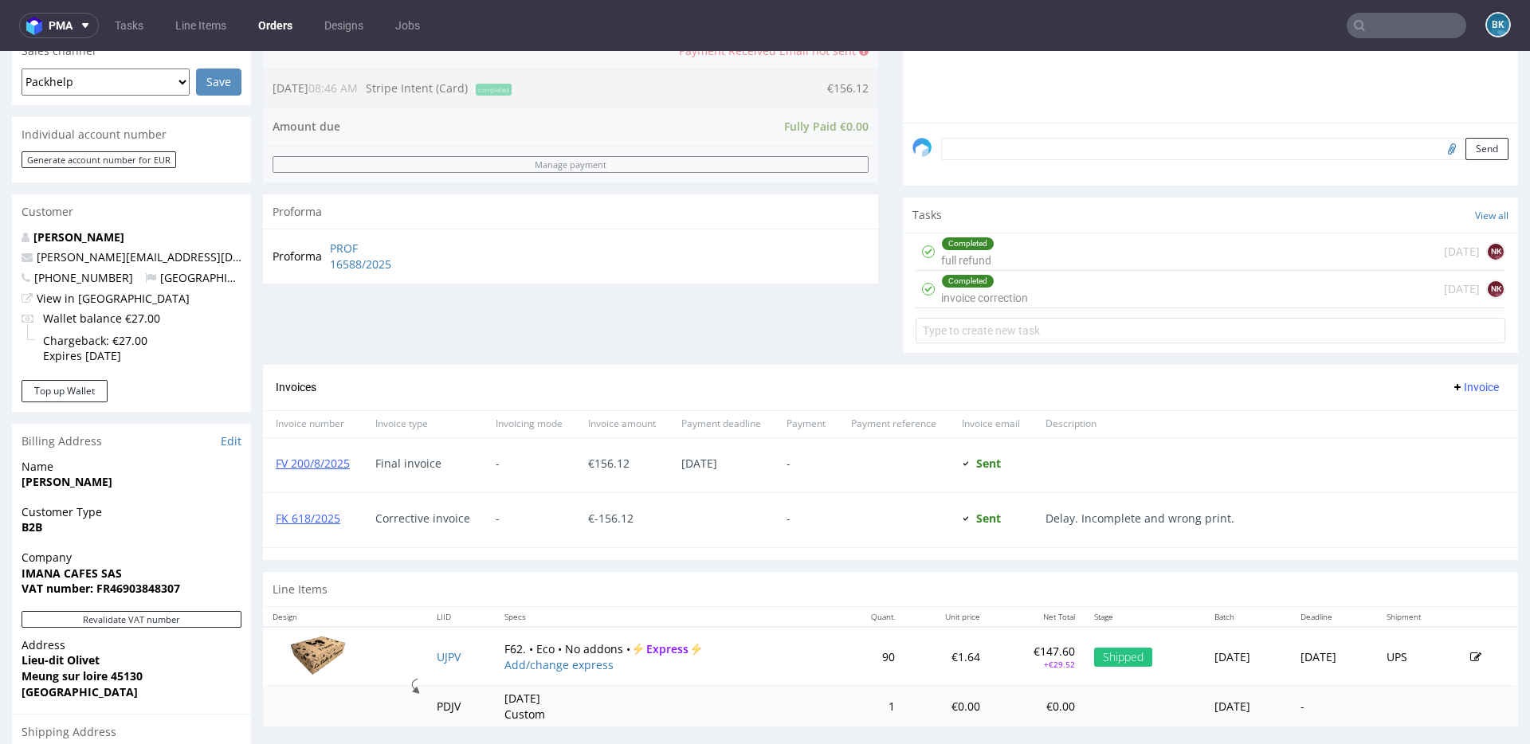
scroll to position [438, 0]
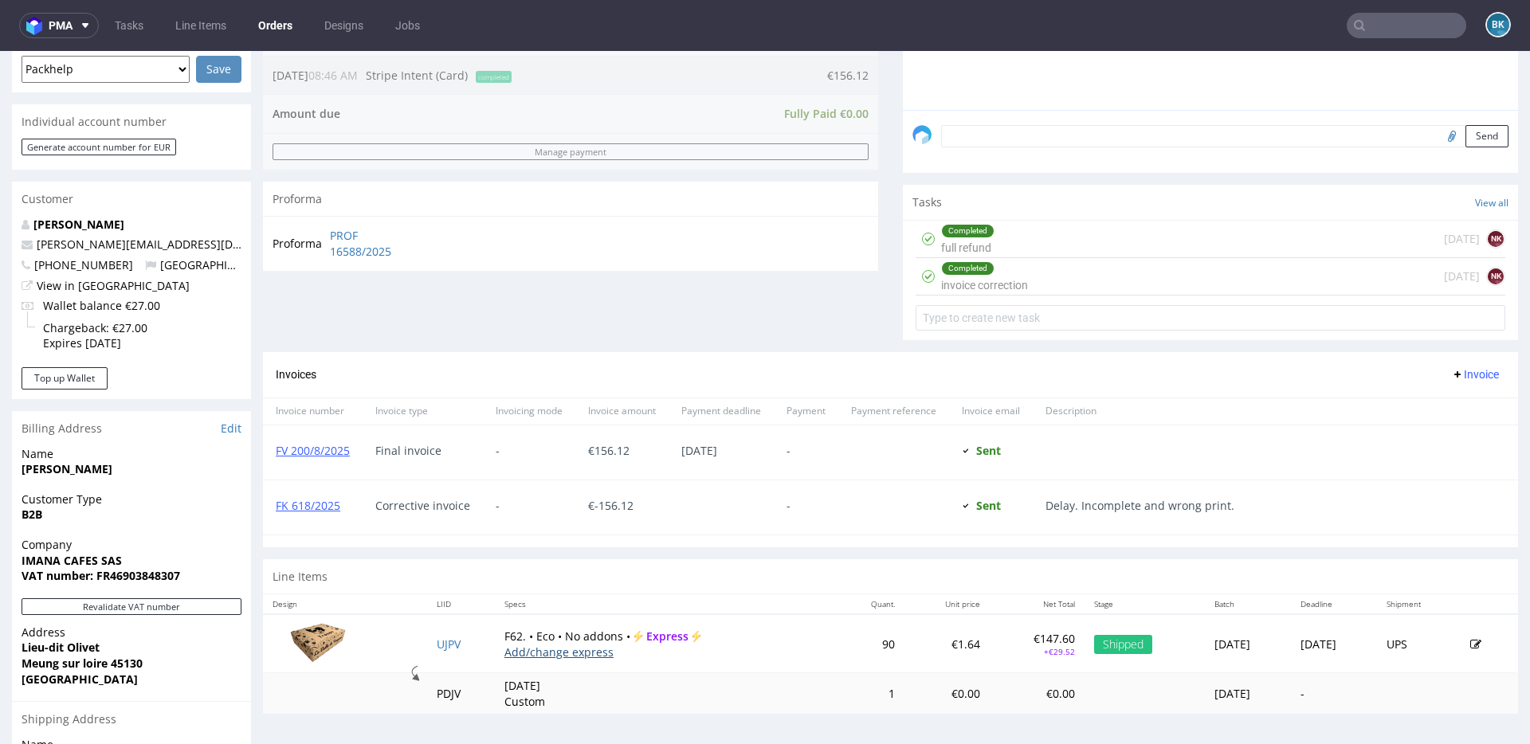
click at [574, 651] on link "Add/change express" at bounding box center [558, 652] width 109 height 15
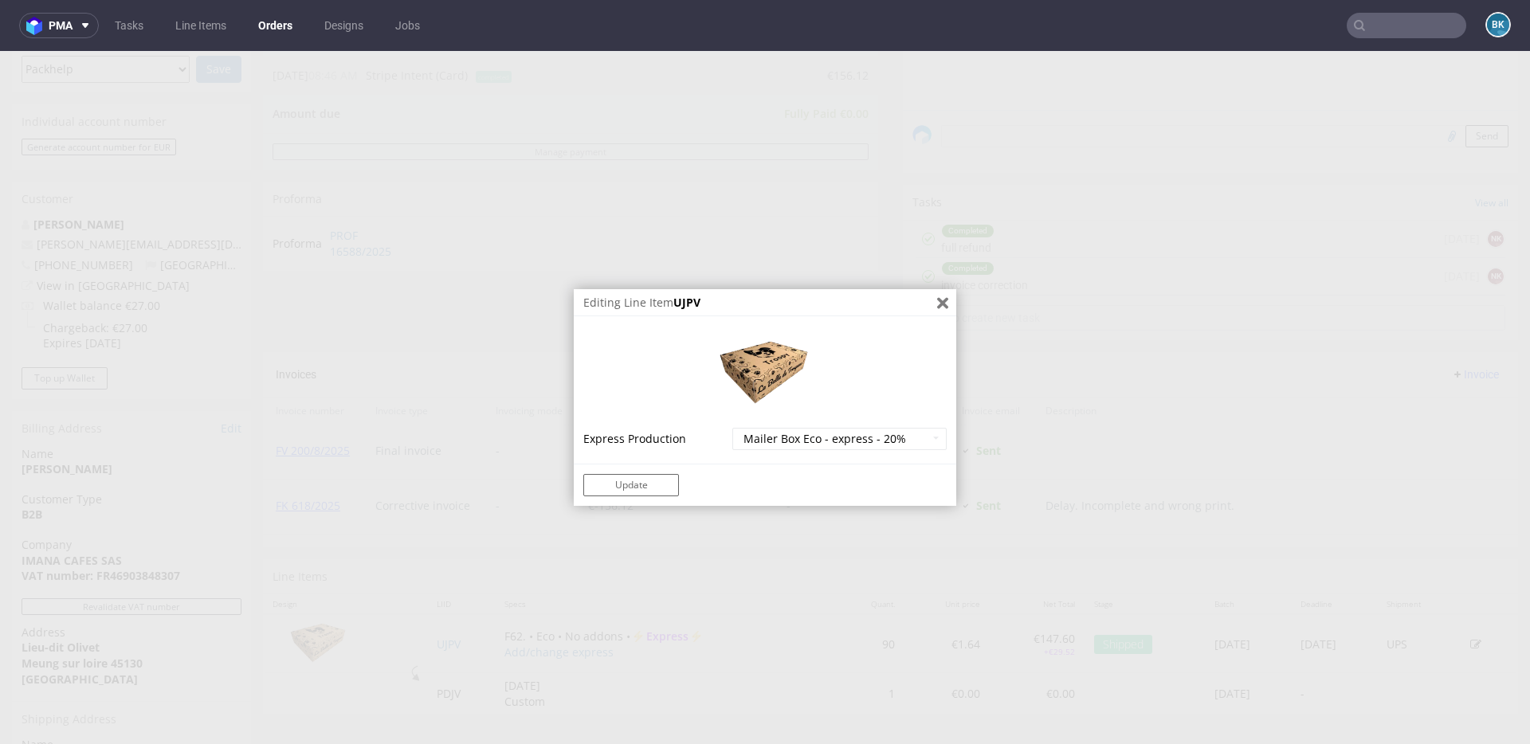
click at [937, 308] on icon "Close" at bounding box center [942, 303] width 11 height 12
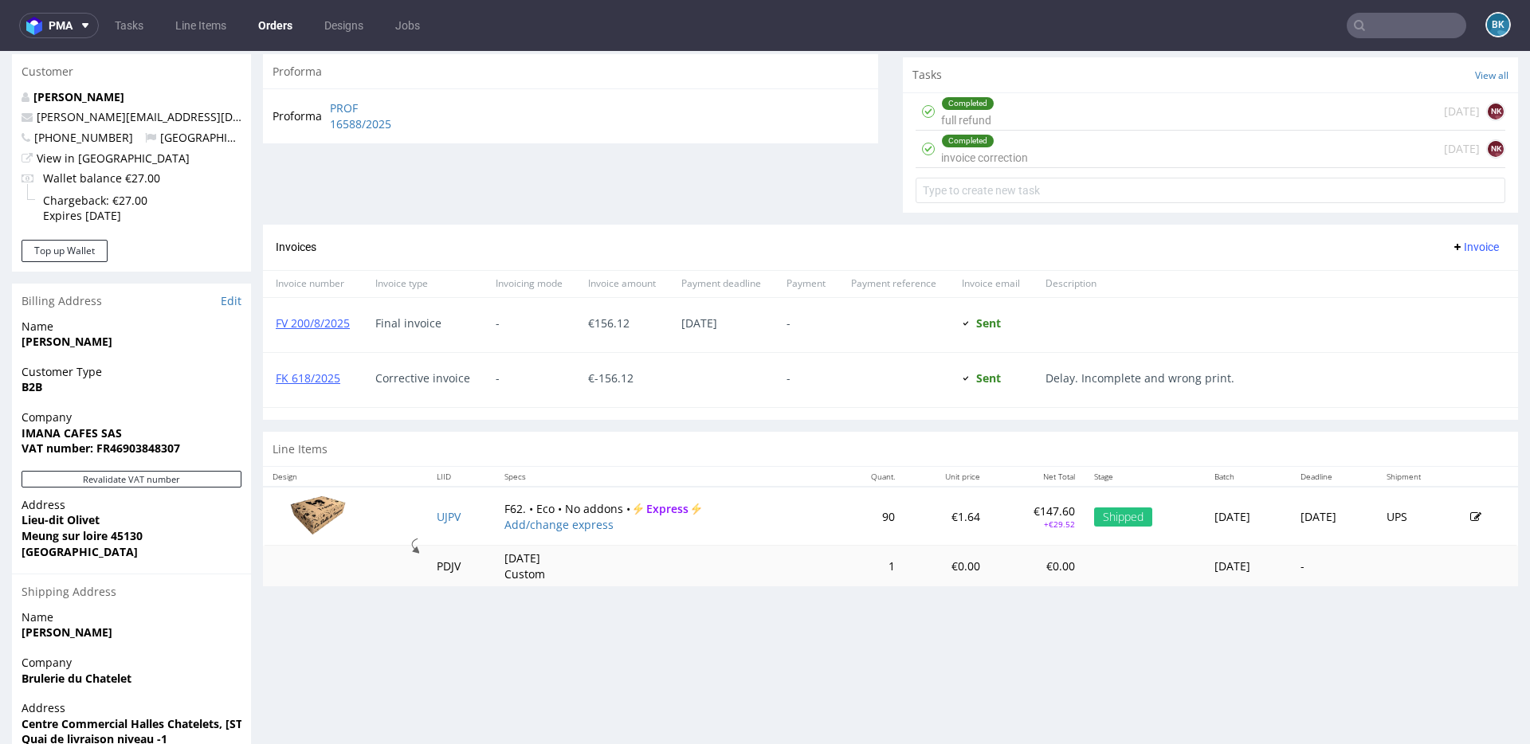
scroll to position [567, 0]
click at [439, 522] on td "UJPV" at bounding box center [460, 514] width 67 height 59
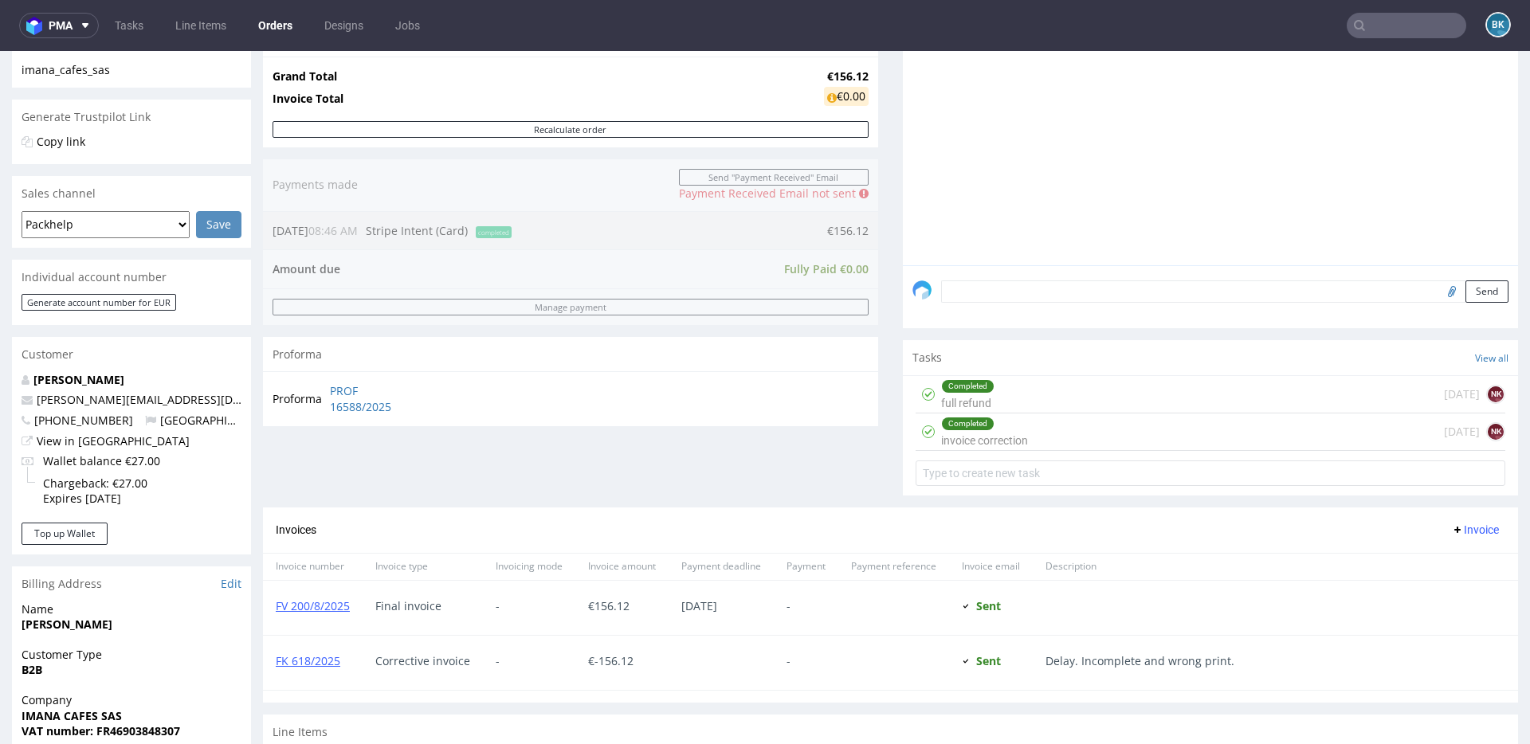
scroll to position [0, 0]
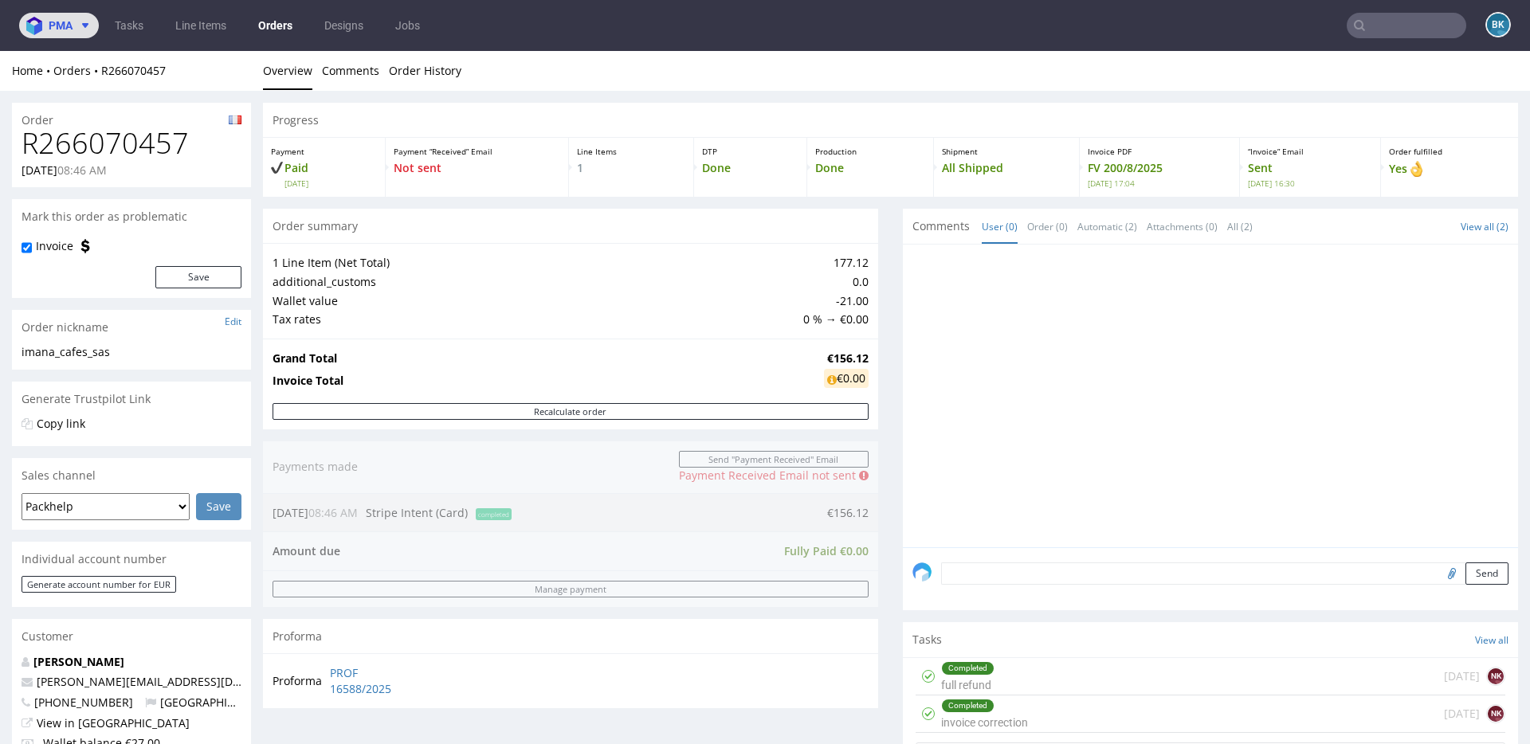
click at [73, 29] on span at bounding box center [82, 25] width 19 height 13
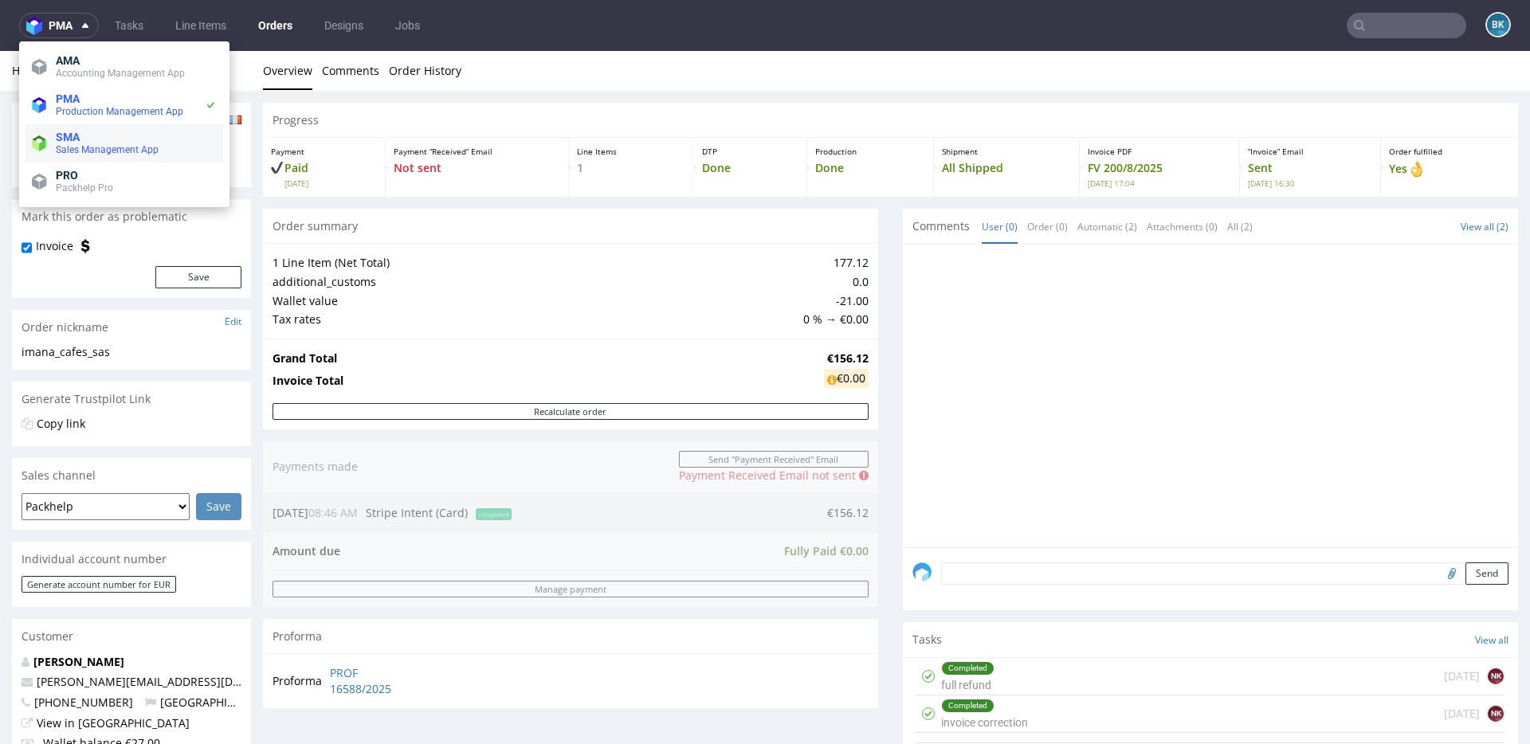
click at [82, 146] on span "Sales Management App" at bounding box center [107, 149] width 103 height 11
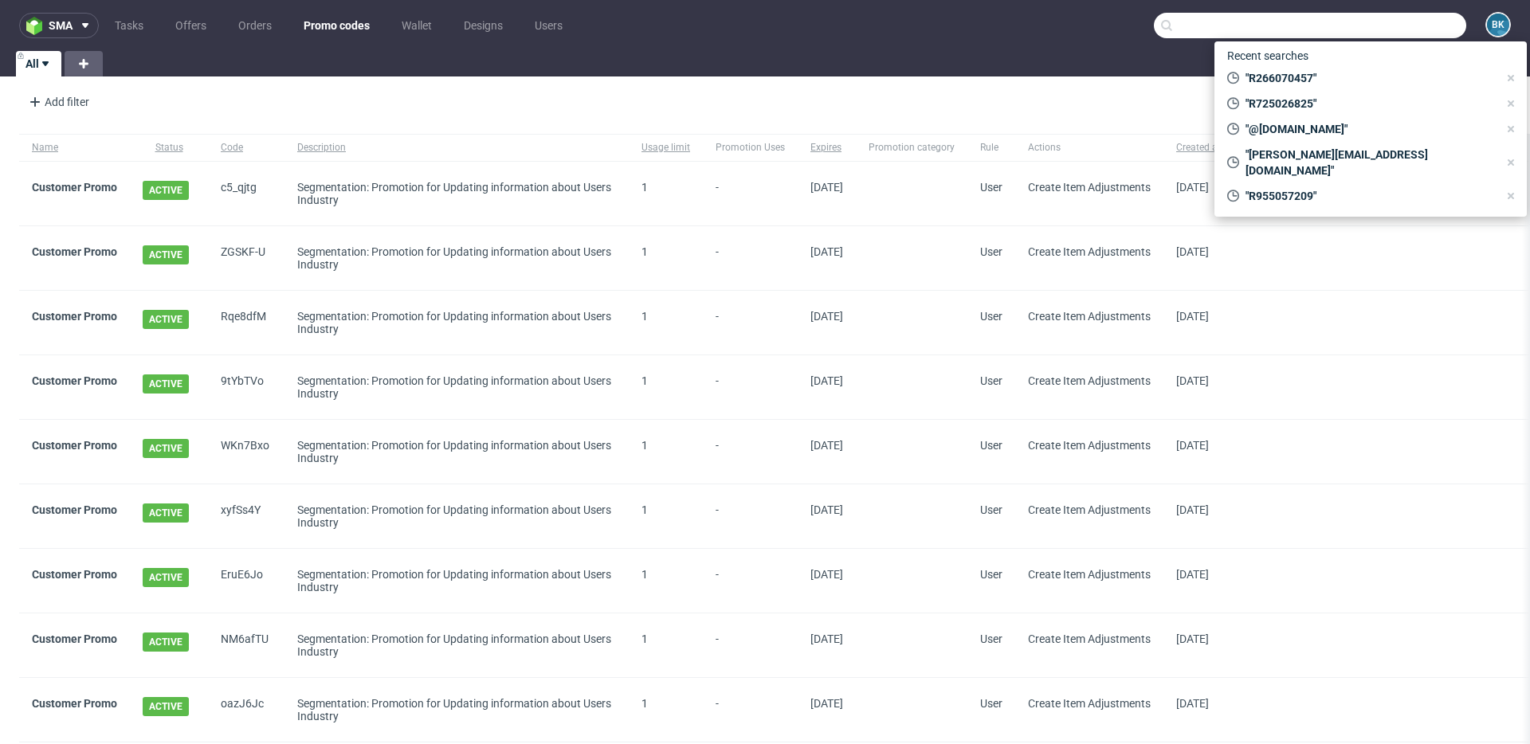
click at [1392, 32] on input "text" at bounding box center [1310, 26] width 312 height 26
paste input "6ec9fd98"
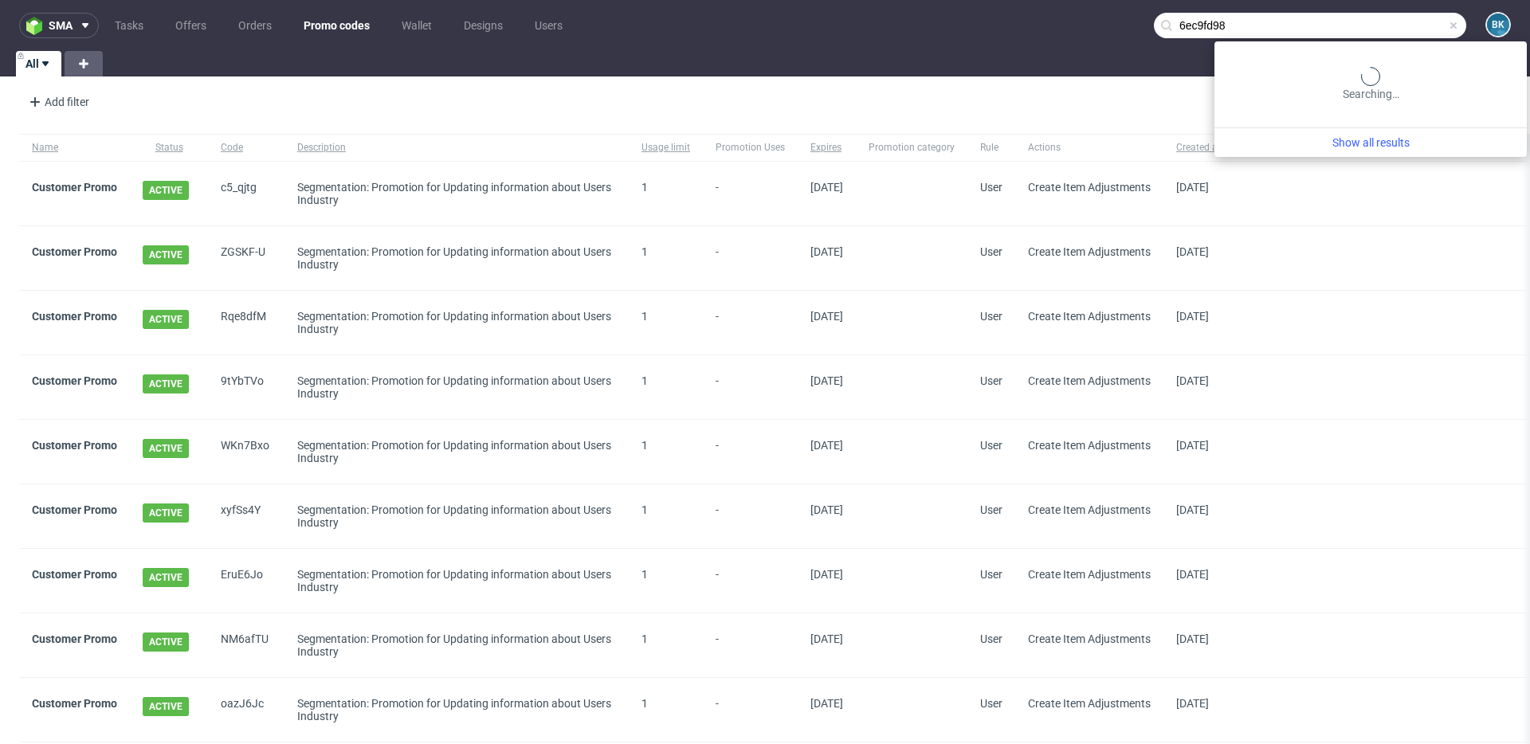
type input "6ec9fd98"
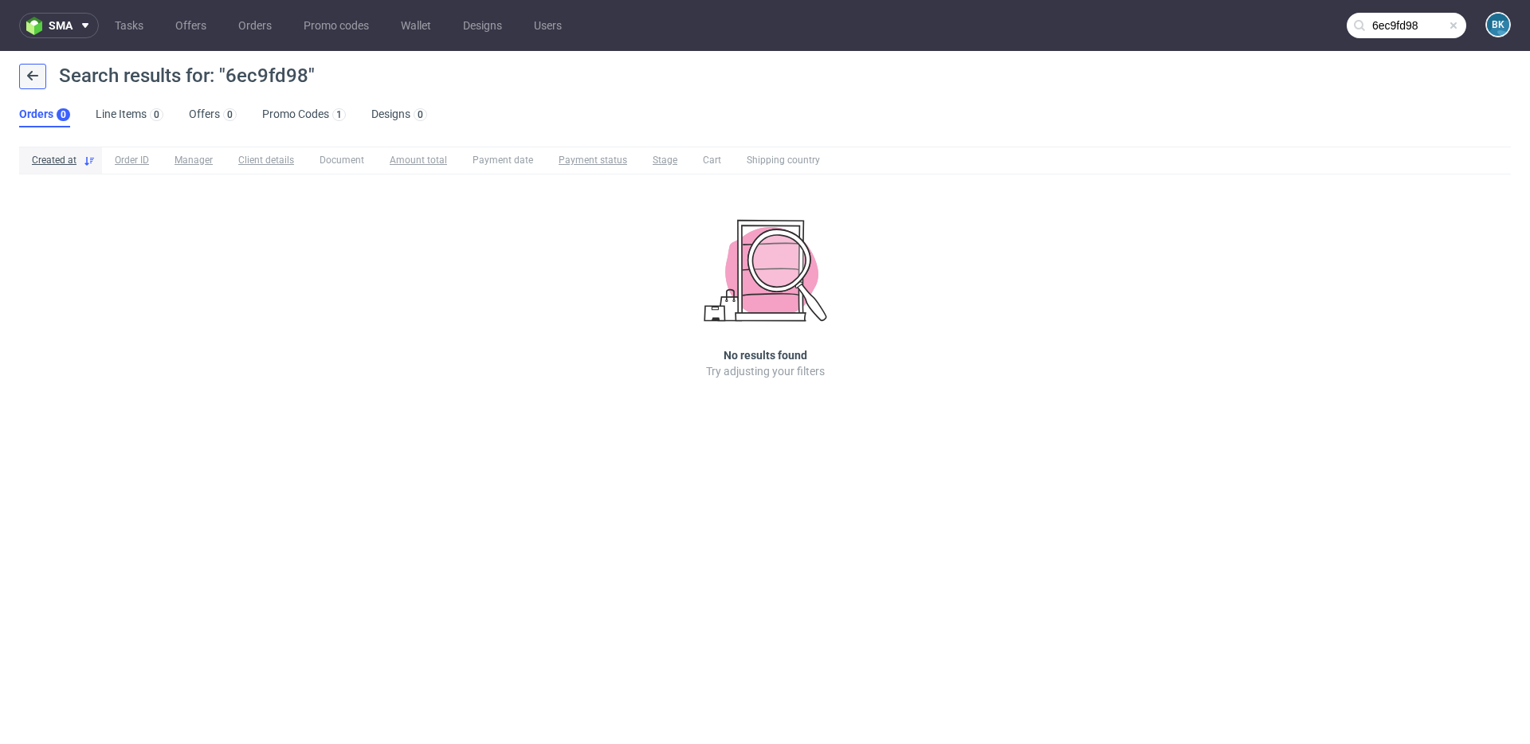
click at [36, 76] on use at bounding box center [32, 76] width 11 height 10
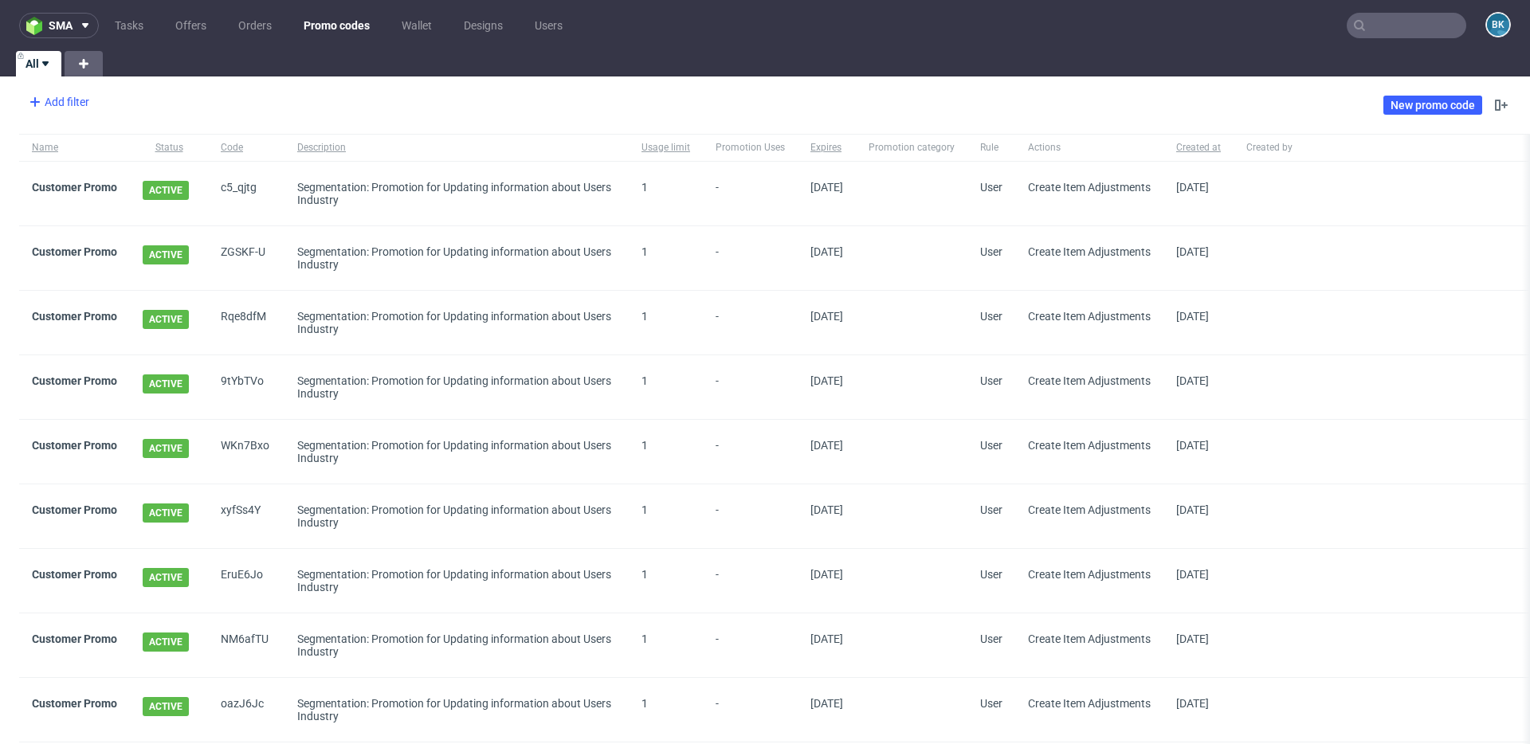
click at [65, 102] on div "Add filter" at bounding box center [57, 102] width 70 height 26
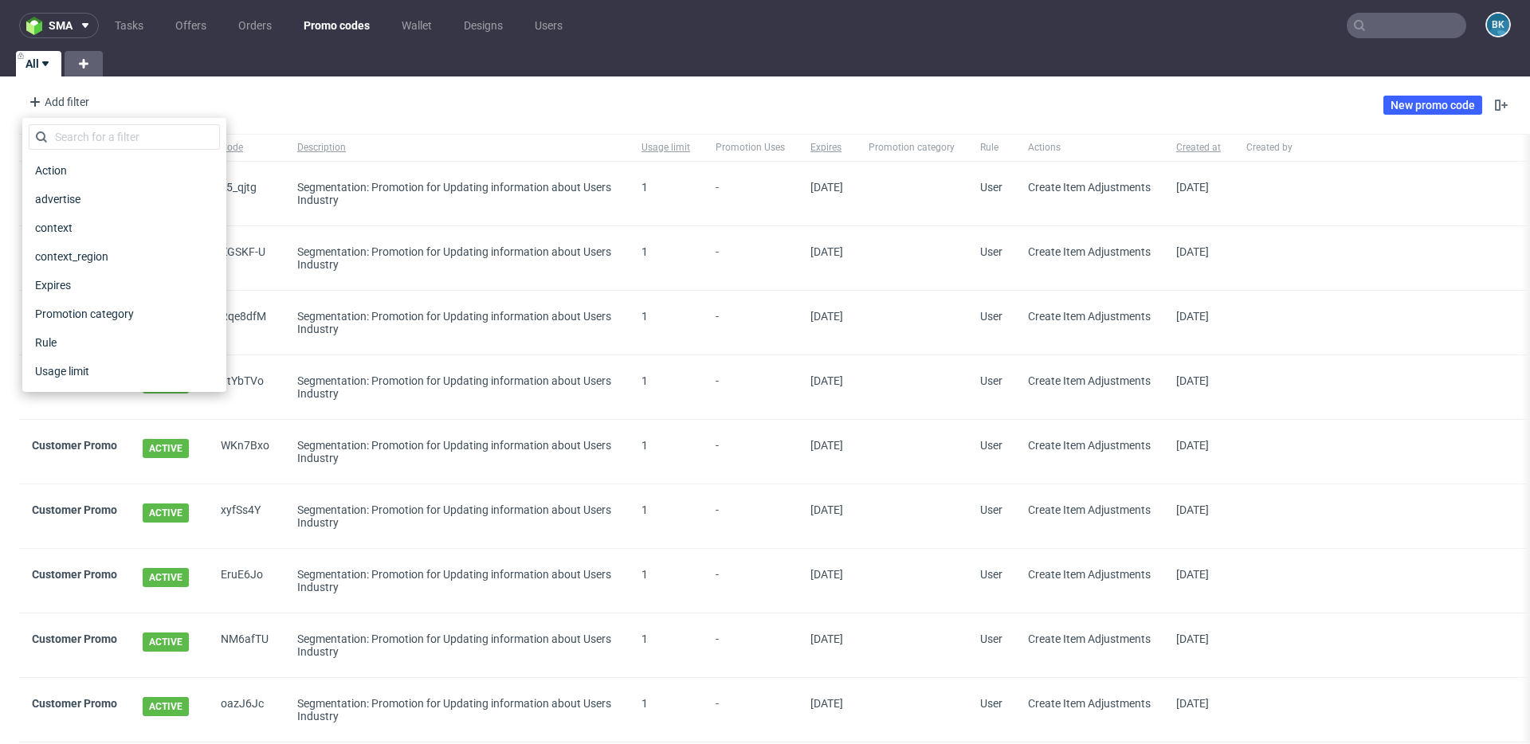
click at [344, 100] on div "Add filter Hide filters Clear all New promo code" at bounding box center [765, 105] width 1530 height 45
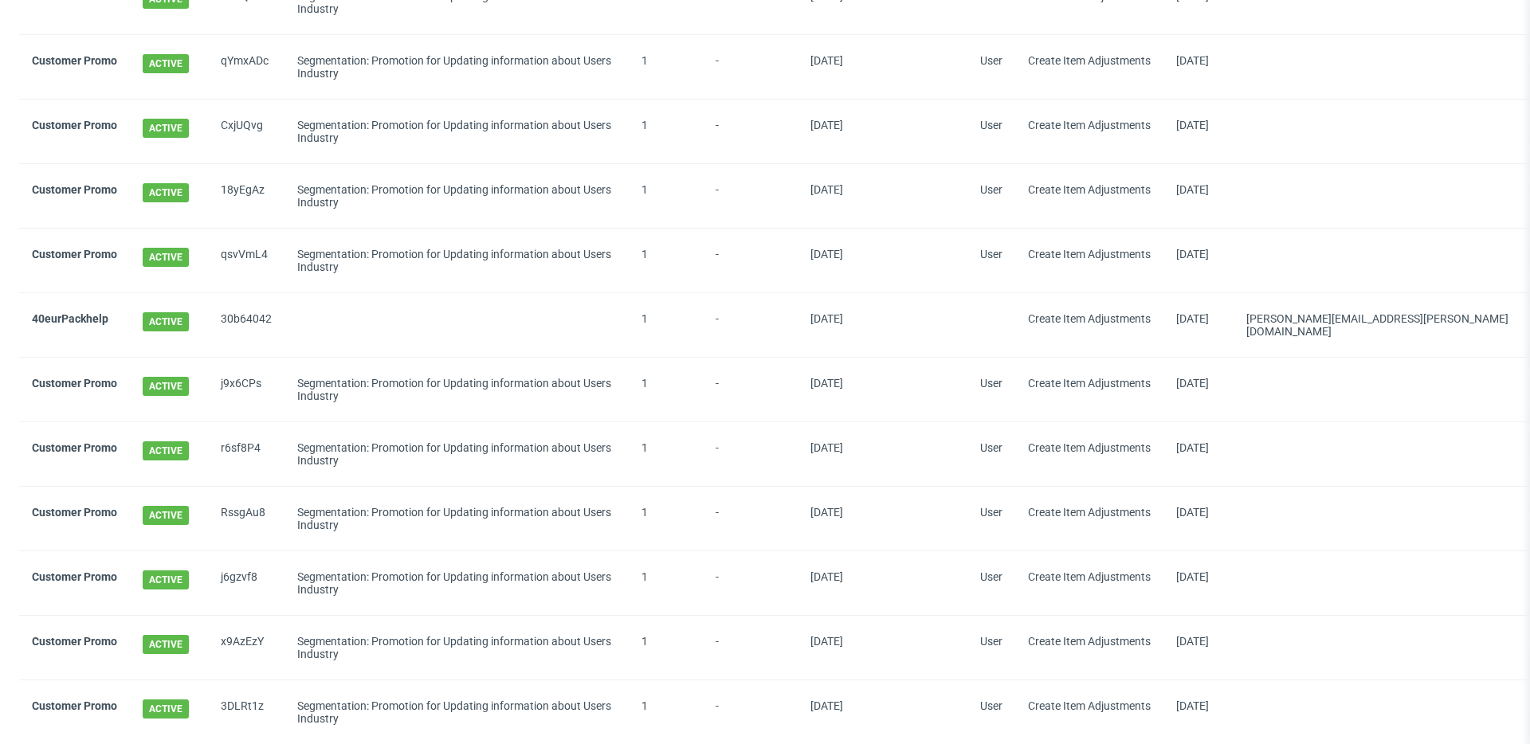
scroll to position [1399, 0]
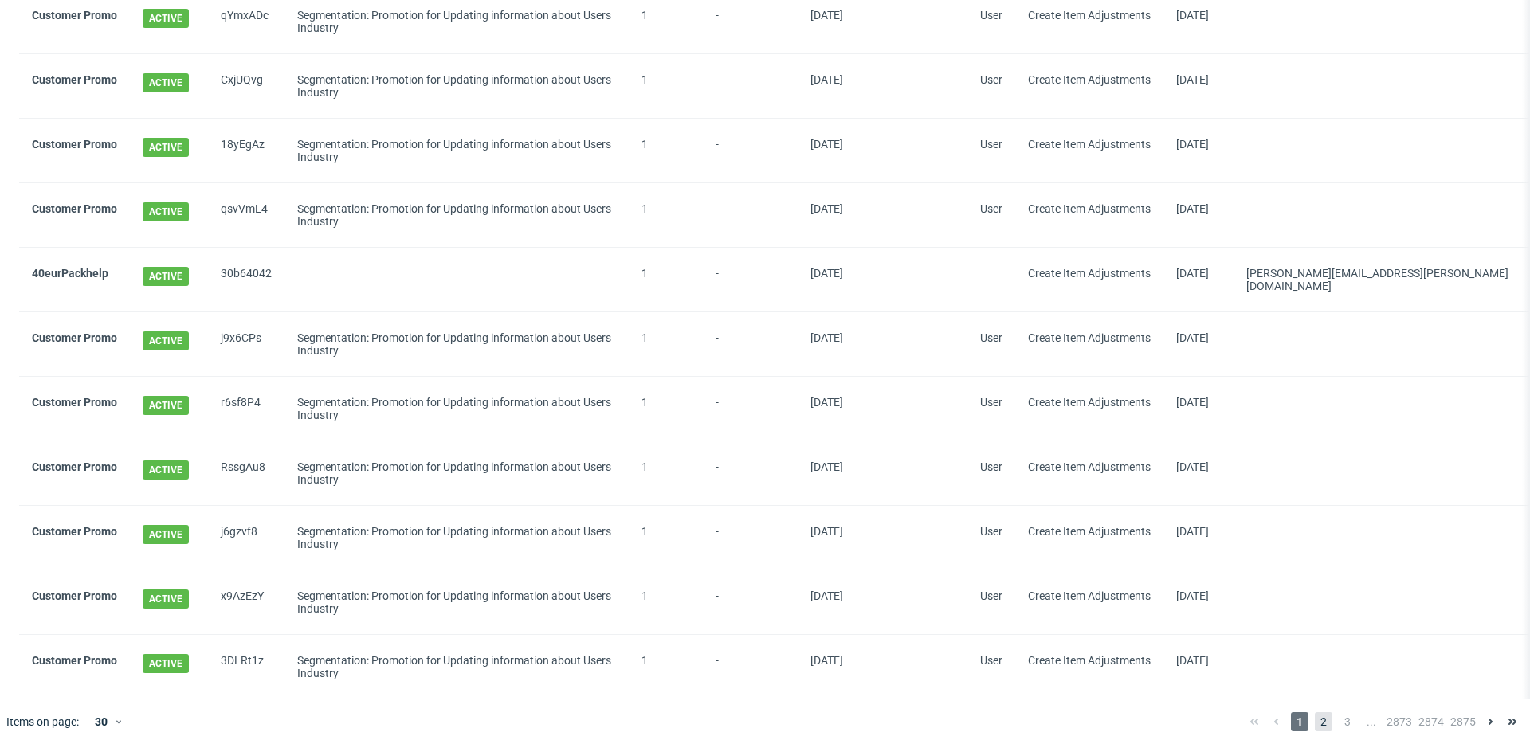
click at [1315, 720] on span "2" at bounding box center [1324, 722] width 18 height 19
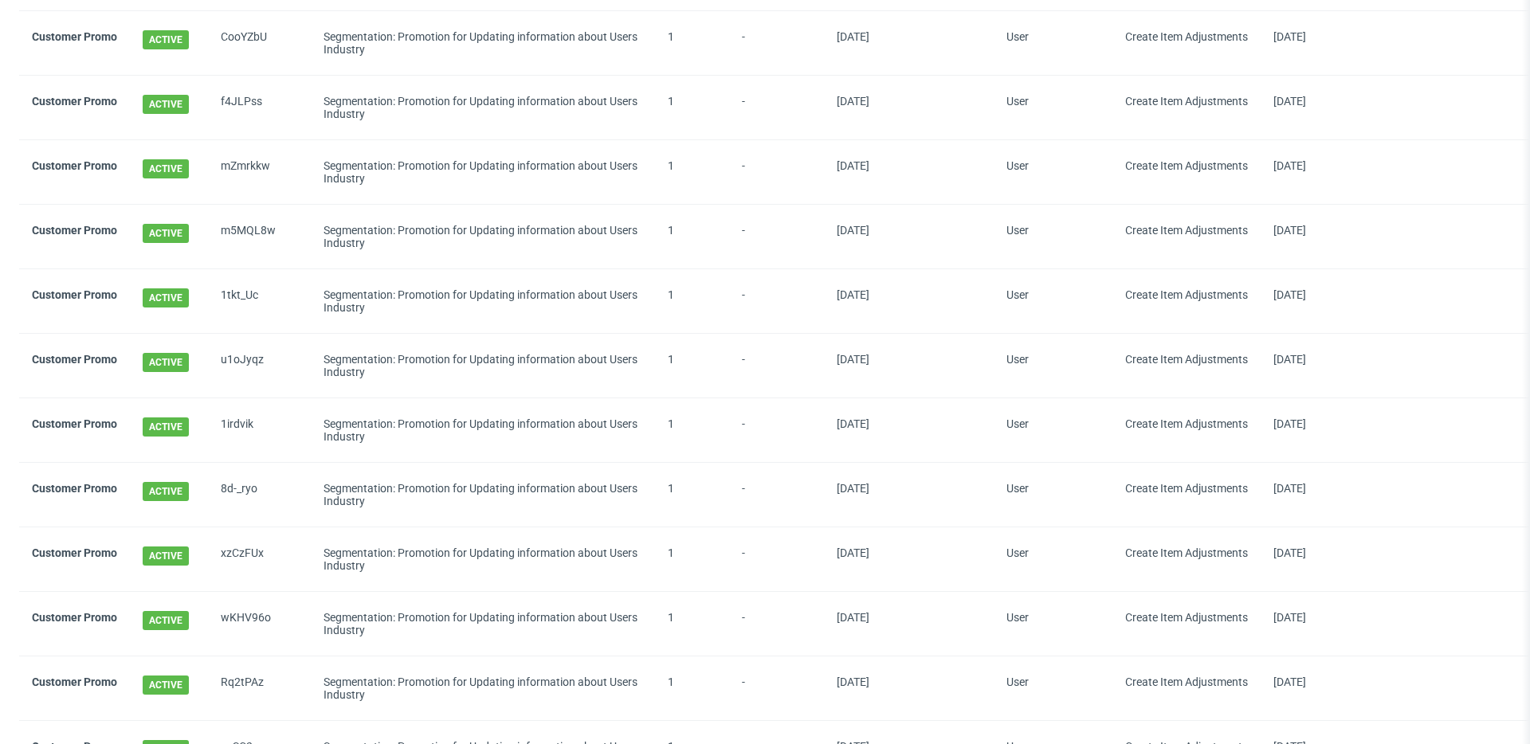
scroll to position [1399, 0]
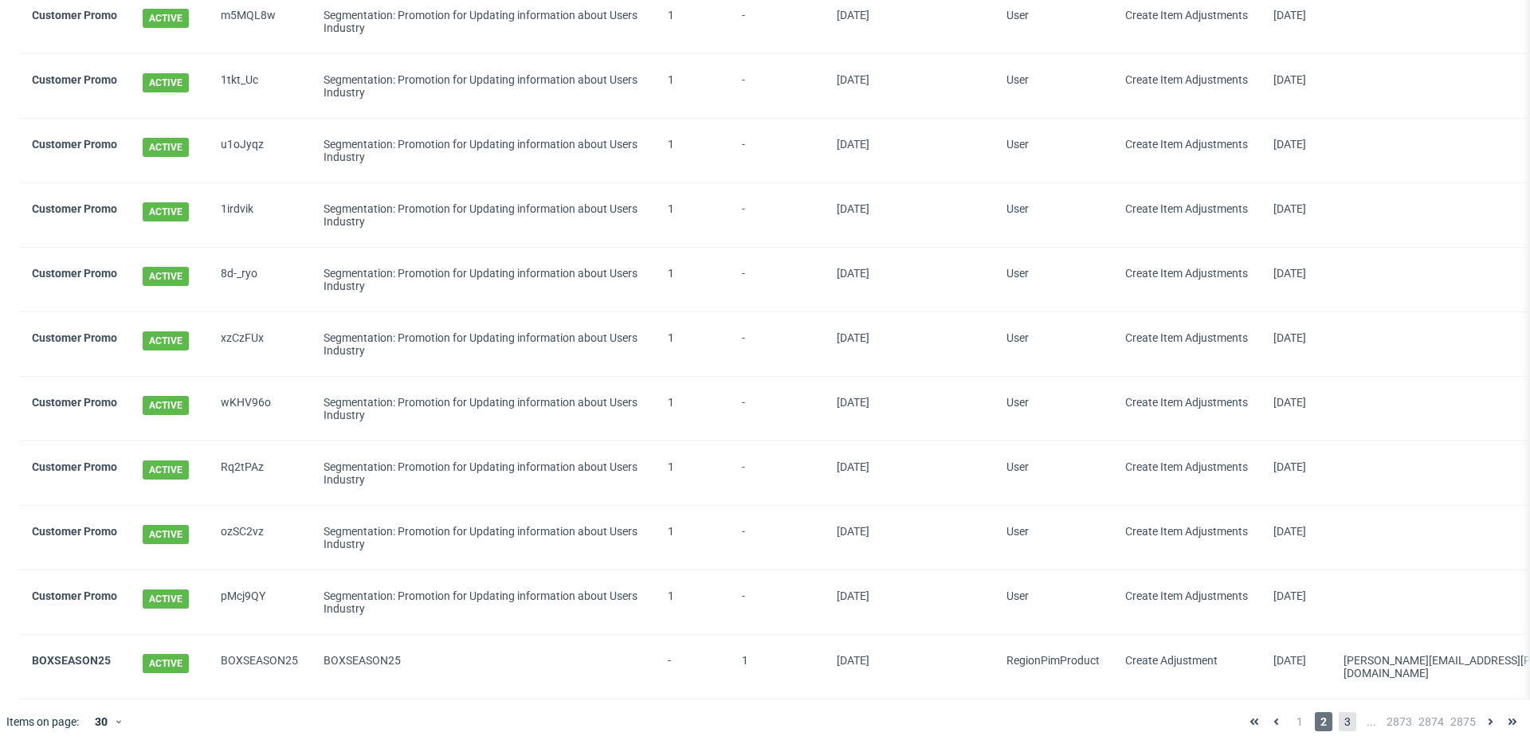
click at [1339, 713] on span "3" at bounding box center [1348, 722] width 18 height 19
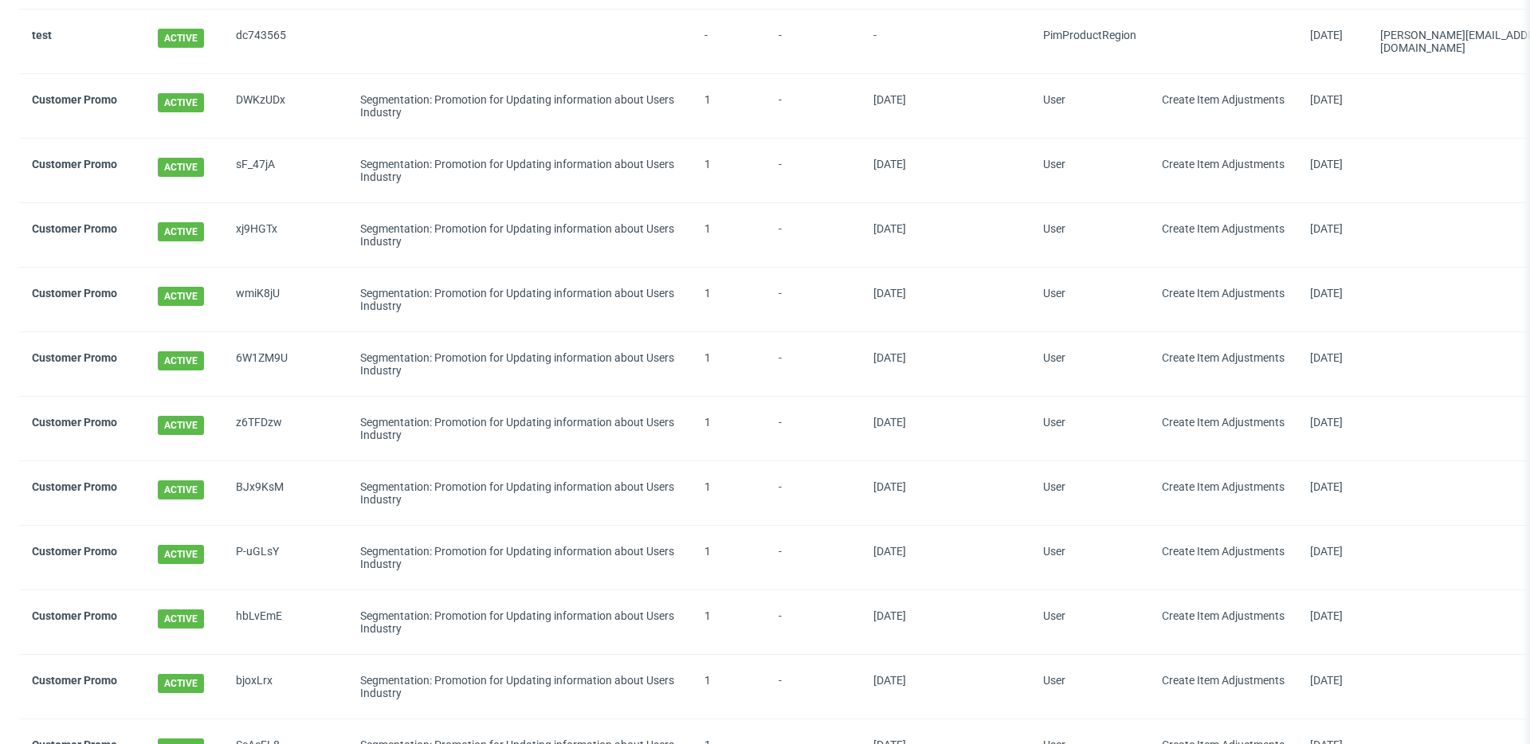
scroll to position [1380, 0]
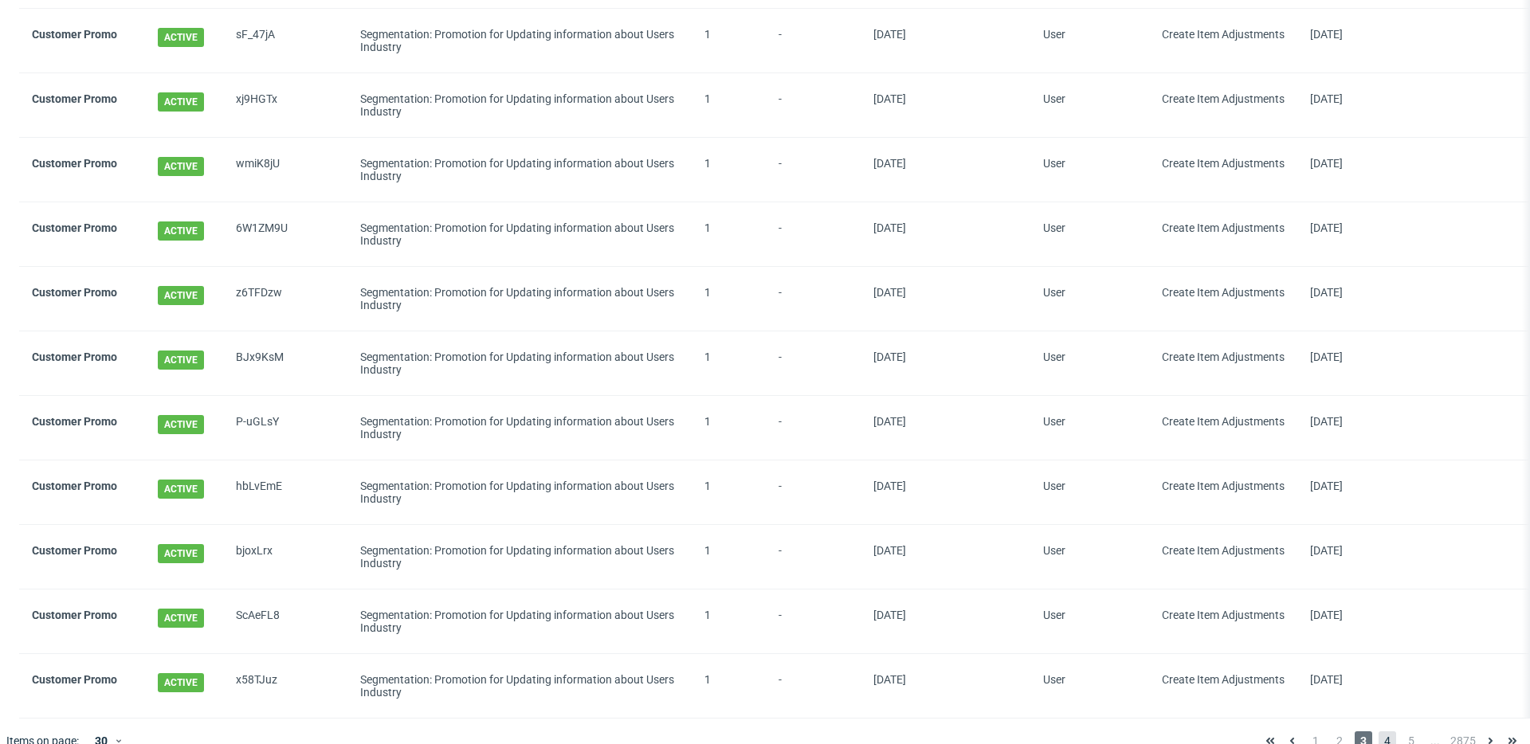
click at [1379, 732] on span "4" at bounding box center [1388, 741] width 18 height 19
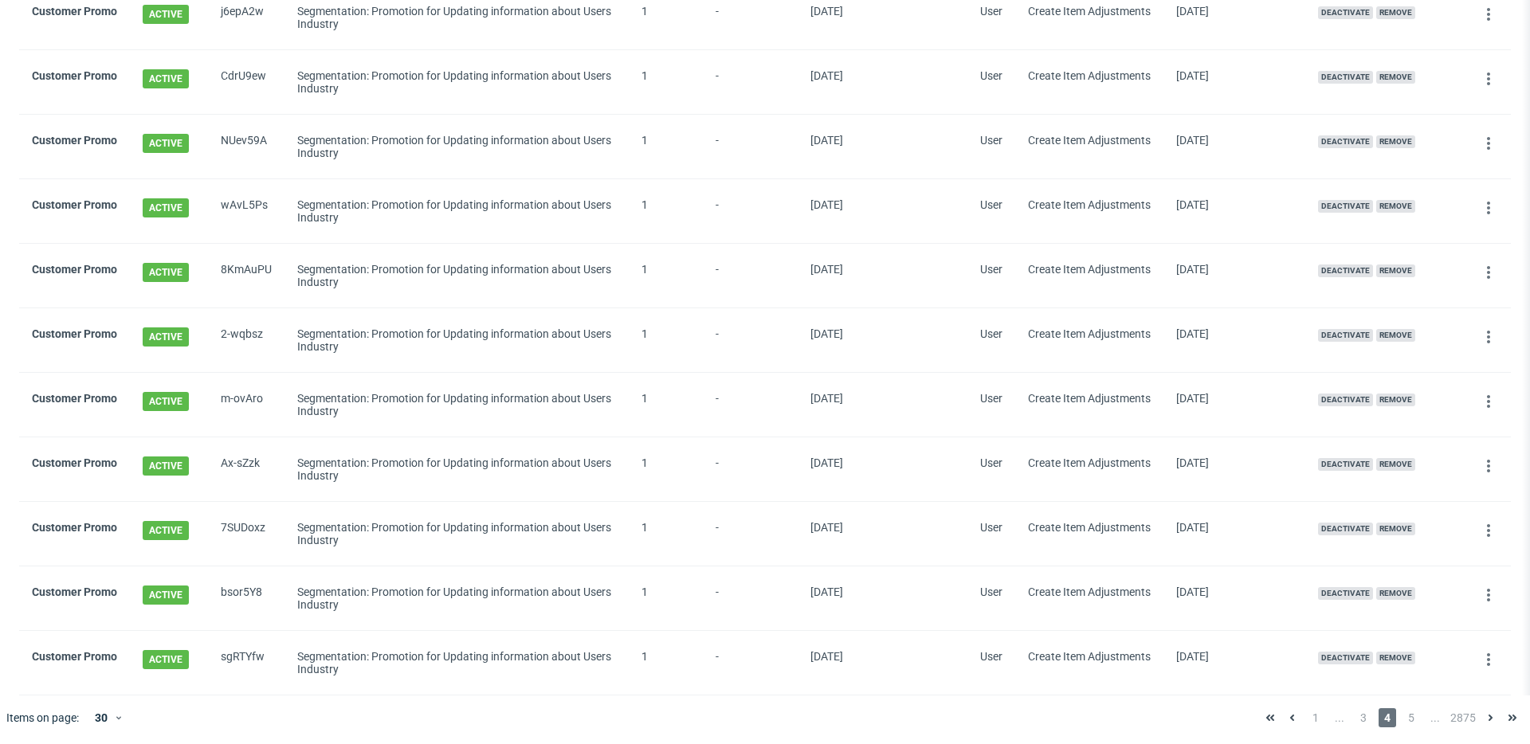
scroll to position [1405, 0]
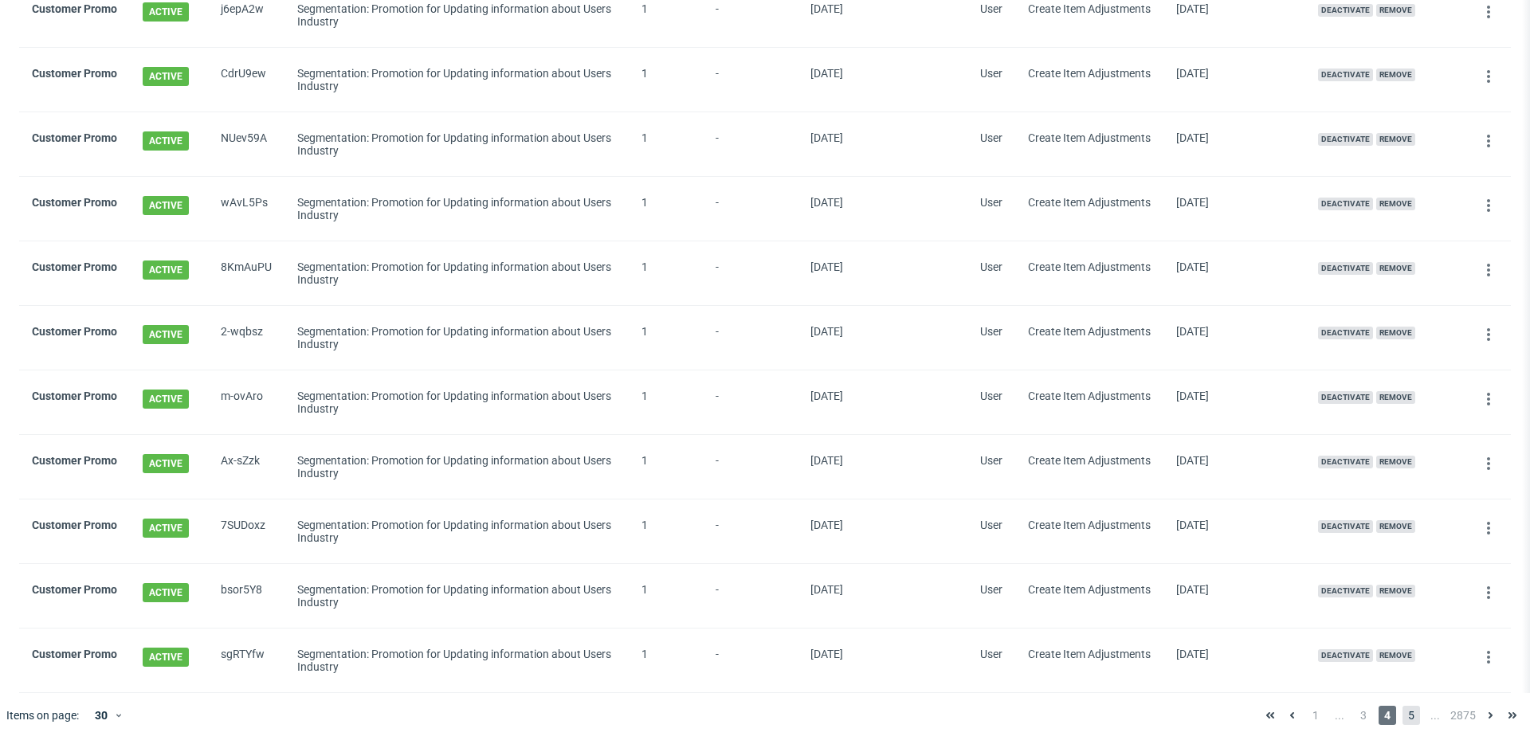
click at [1403, 716] on span "5" at bounding box center [1412, 715] width 18 height 19
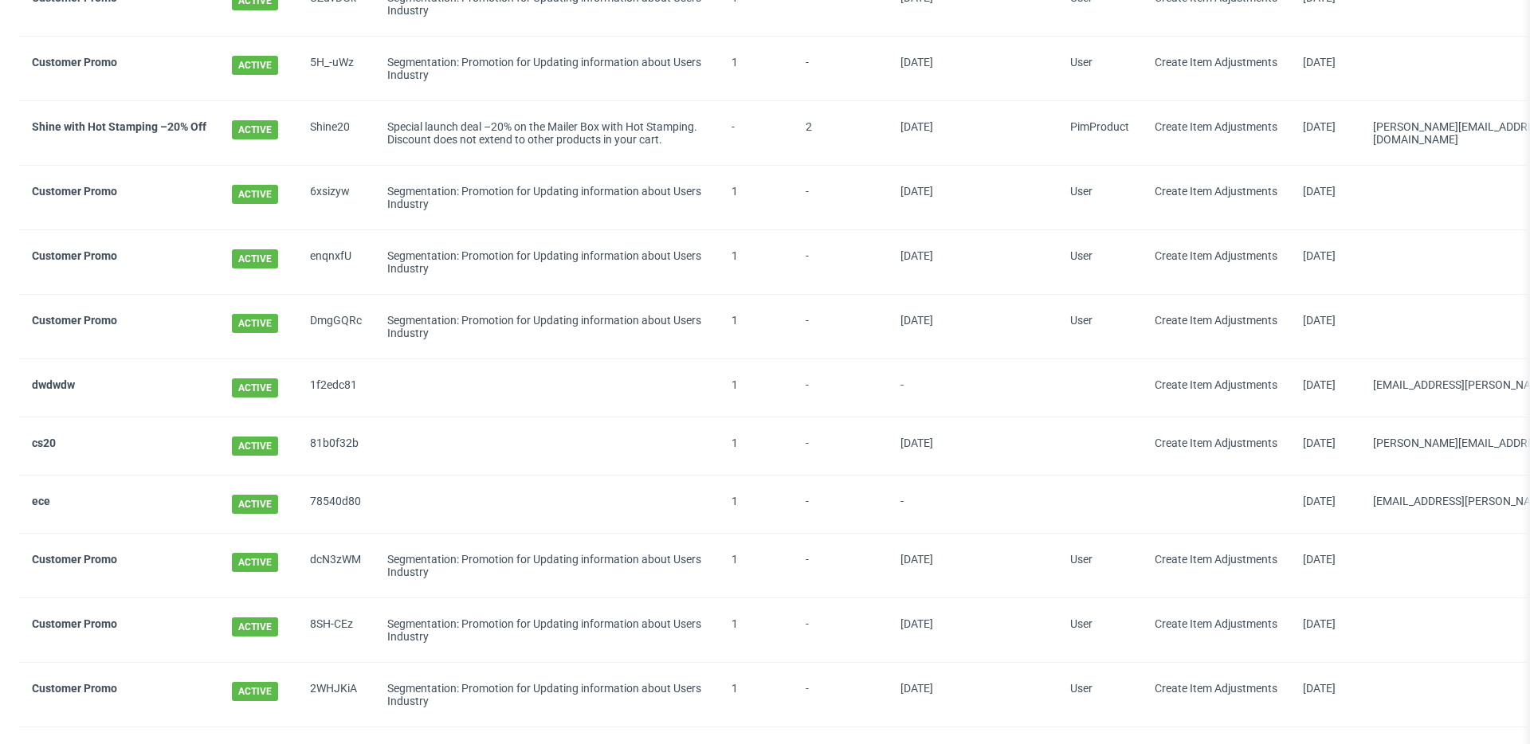
scroll to position [1386, 0]
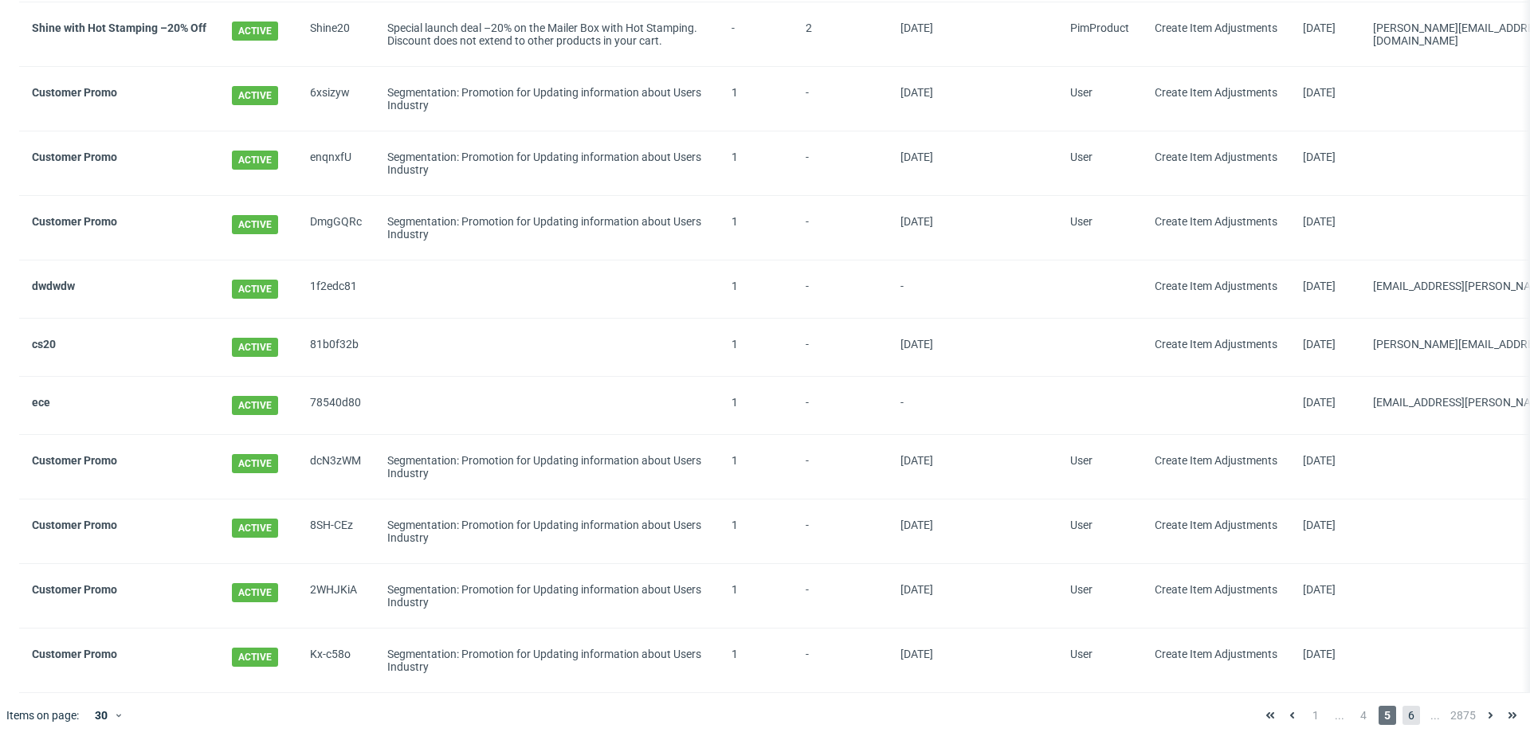
click at [1403, 712] on span "6" at bounding box center [1412, 715] width 18 height 19
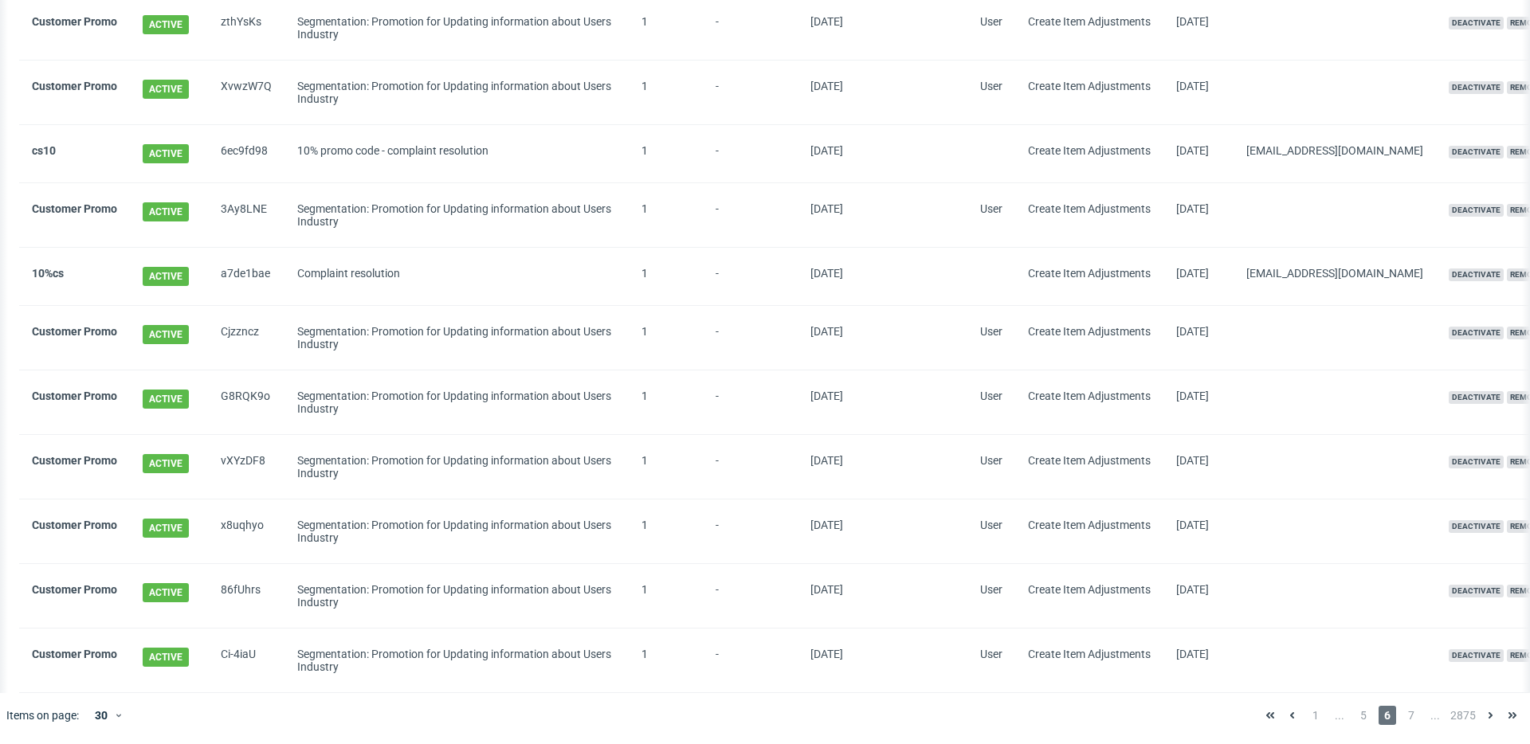
scroll to position [0, 143]
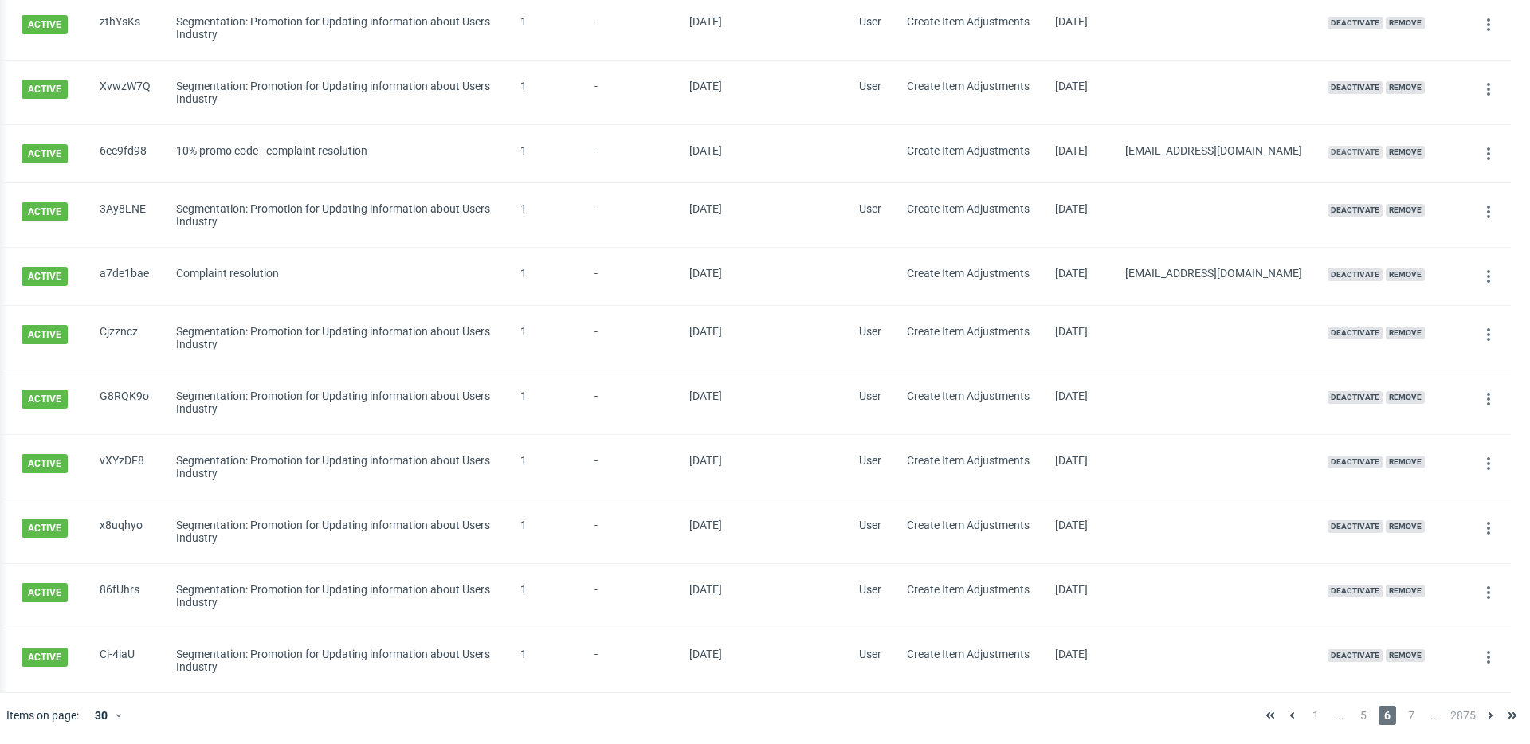
click at [1328, 149] on span "Deactivate" at bounding box center [1355, 152] width 55 height 13
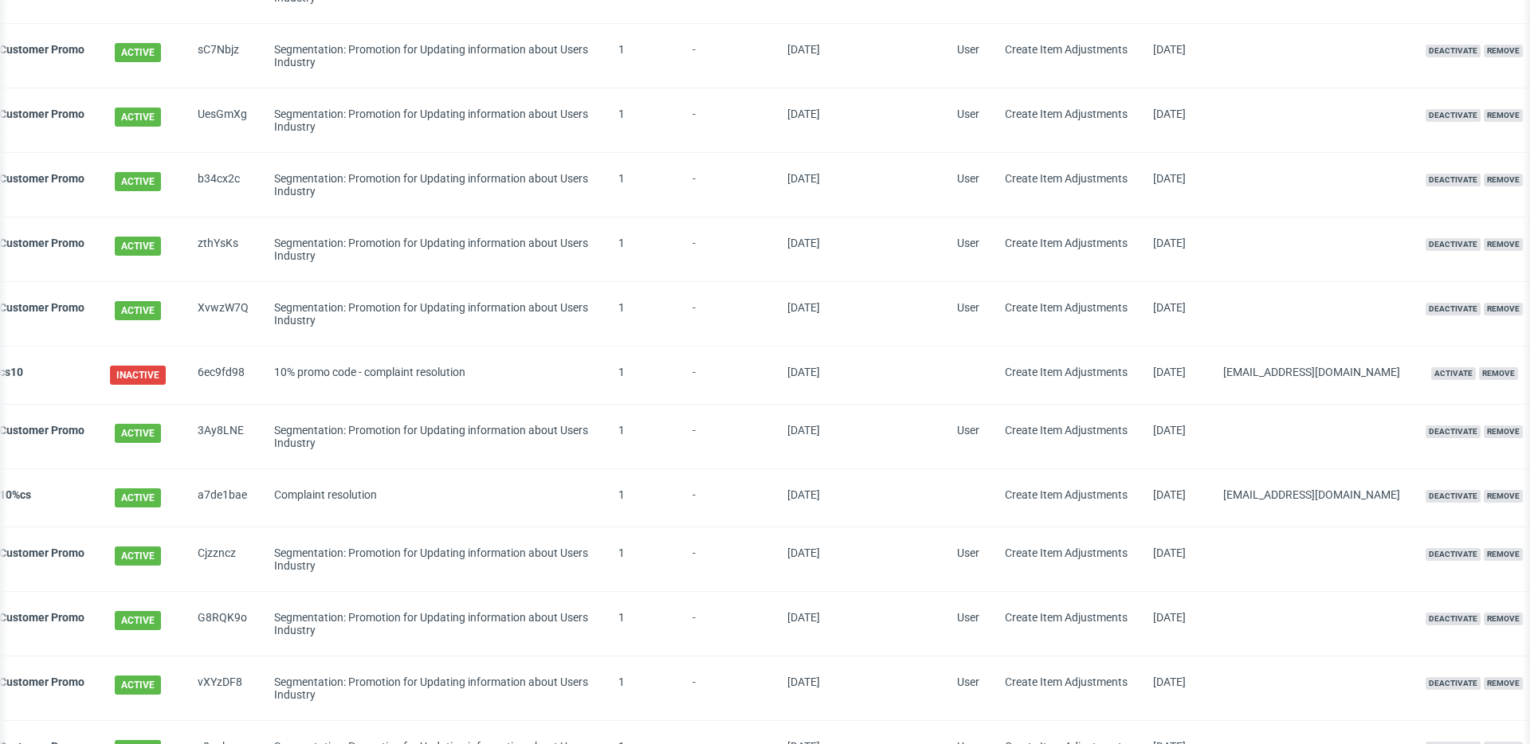
scroll to position [0, 0]
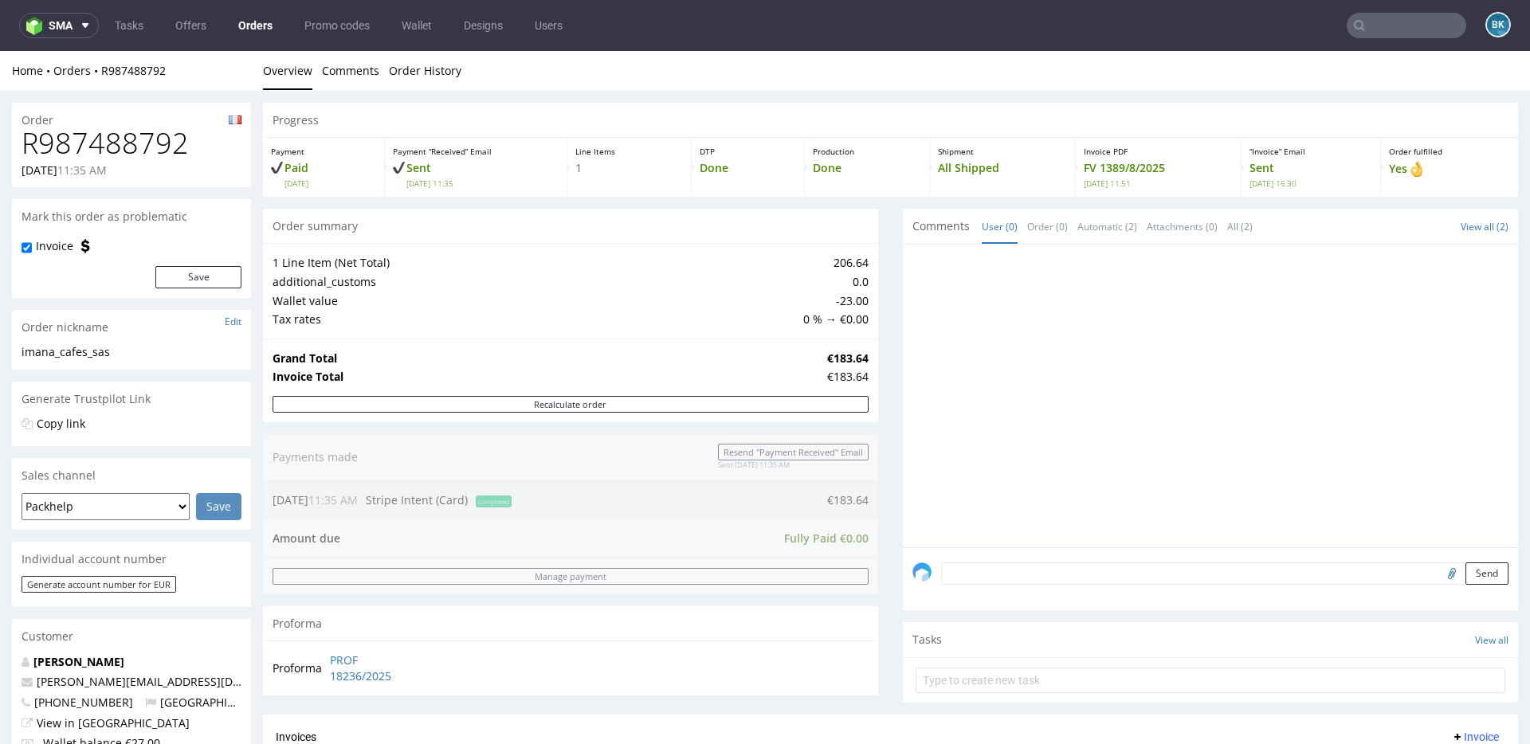
click at [1395, 33] on input "text" at bounding box center [1407, 26] width 120 height 26
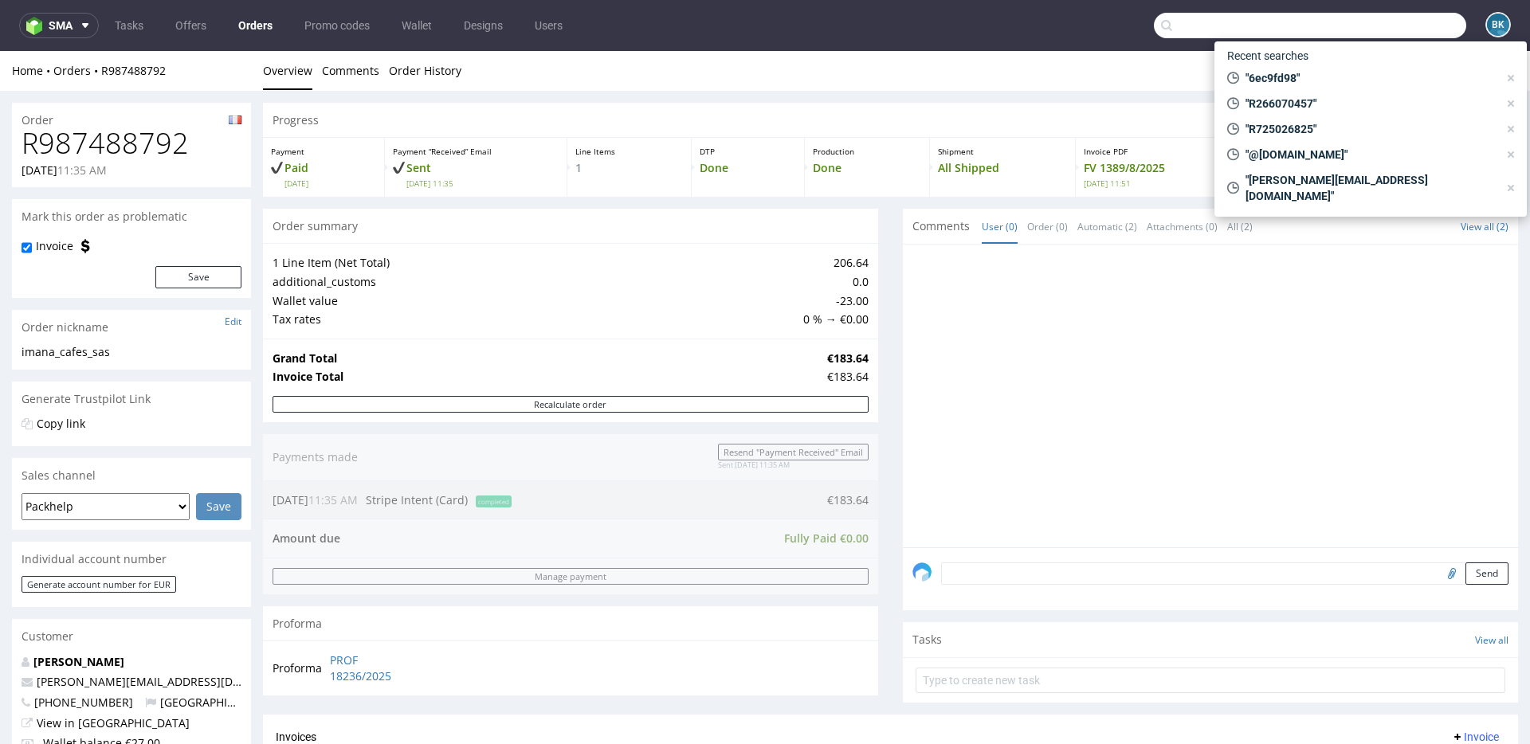
paste input "R248269496"
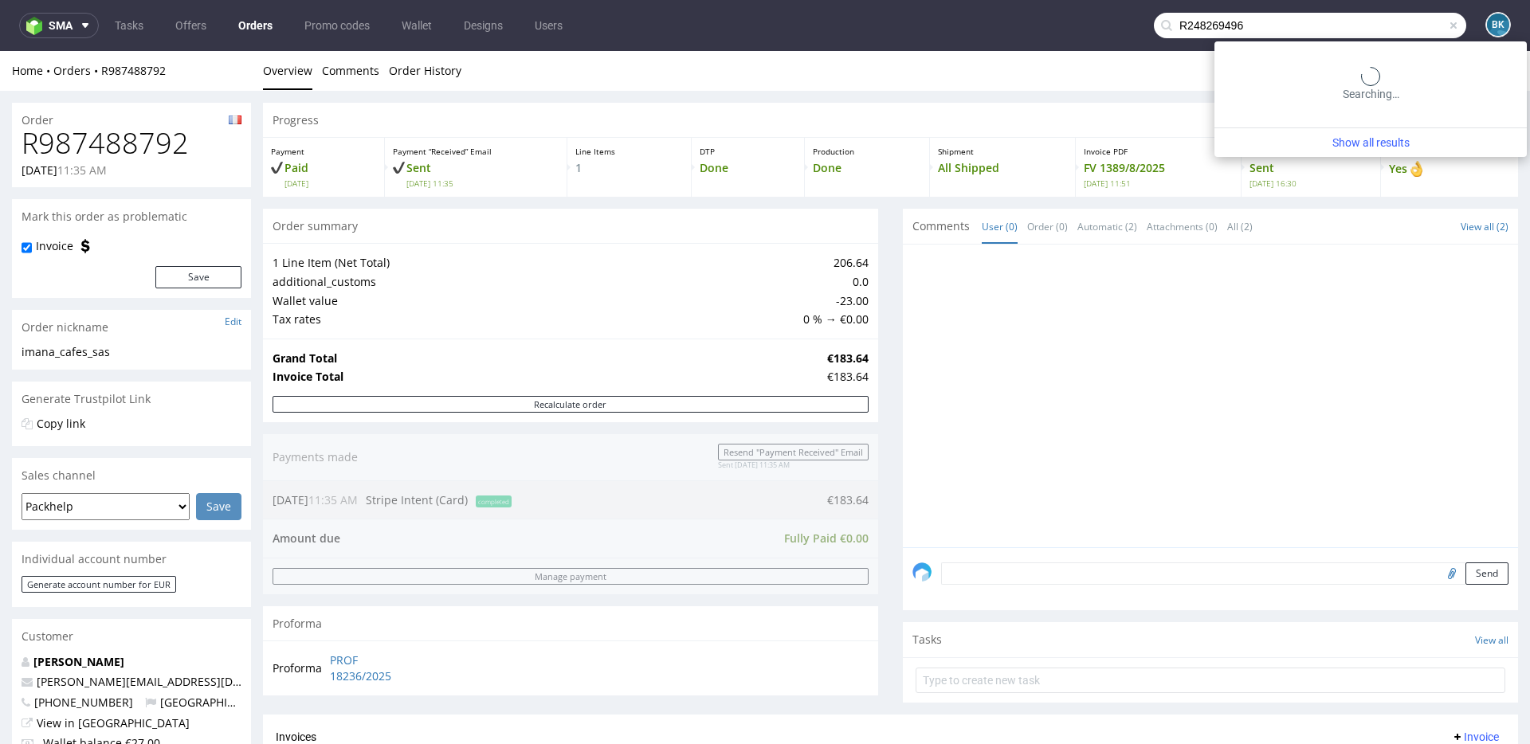
type input "R248269496"
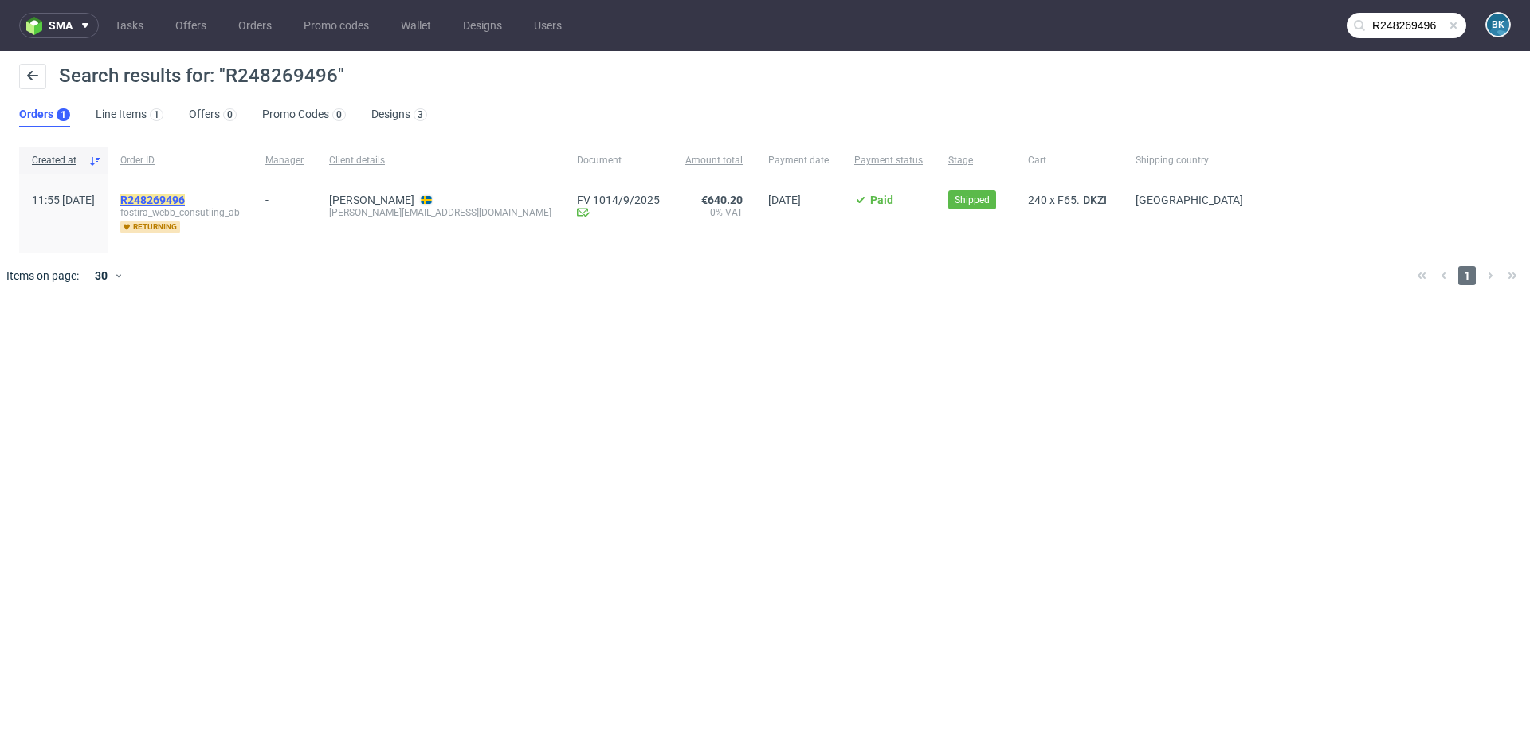
click at [185, 196] on mark "R248269496" at bounding box center [152, 200] width 65 height 13
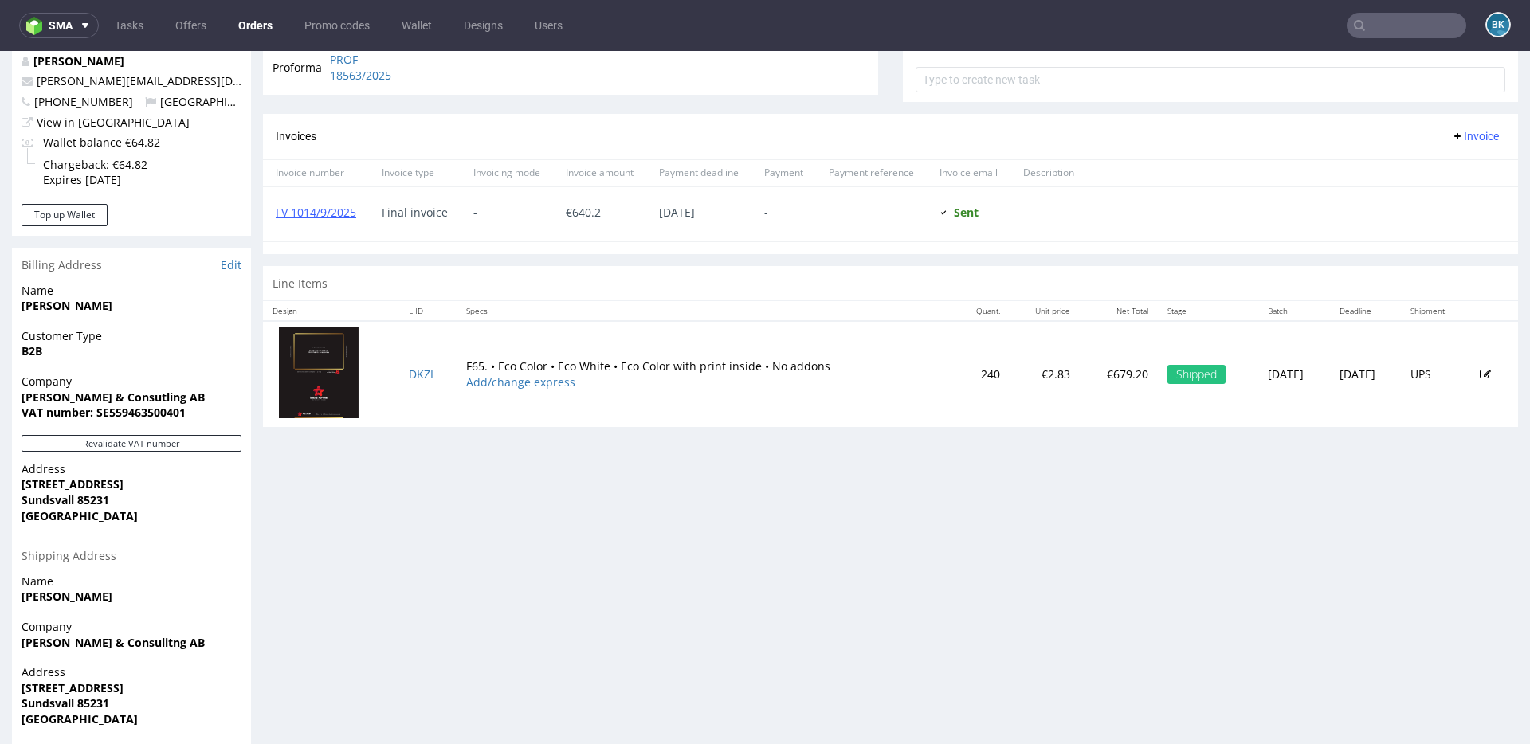
scroll to position [616, 0]
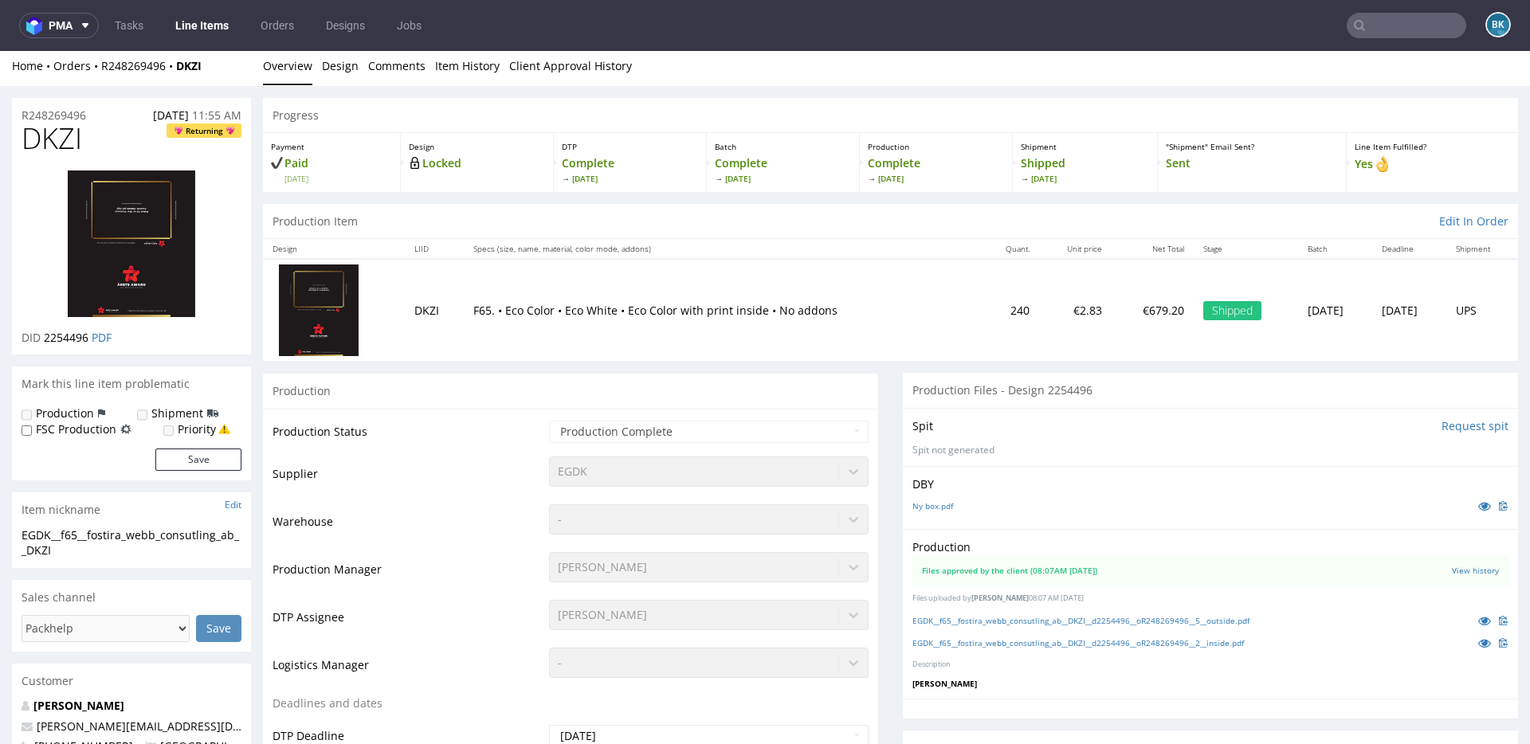
scroll to position [4, 0]
click at [1399, 22] on input "text" at bounding box center [1407, 26] width 120 height 26
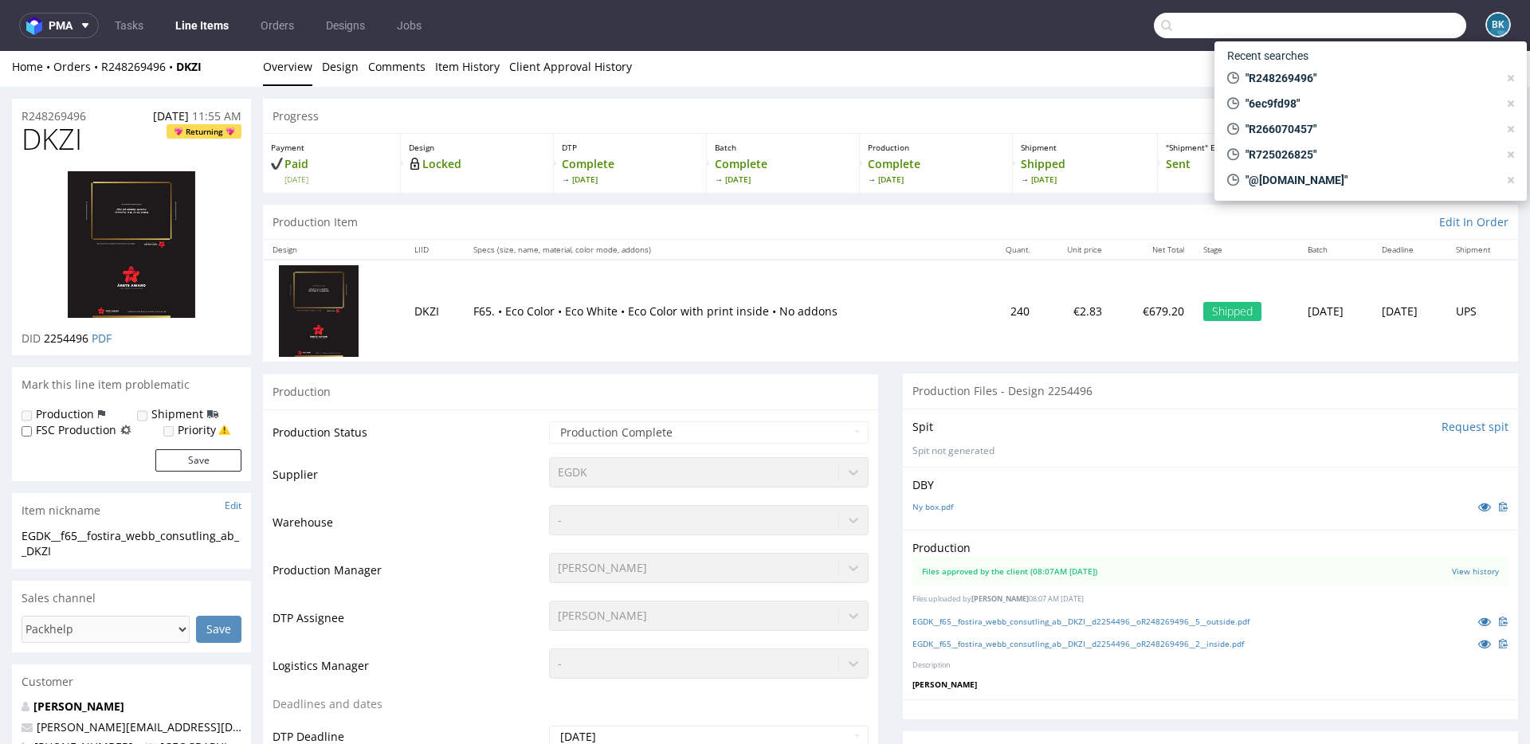
paste input "R248269496"
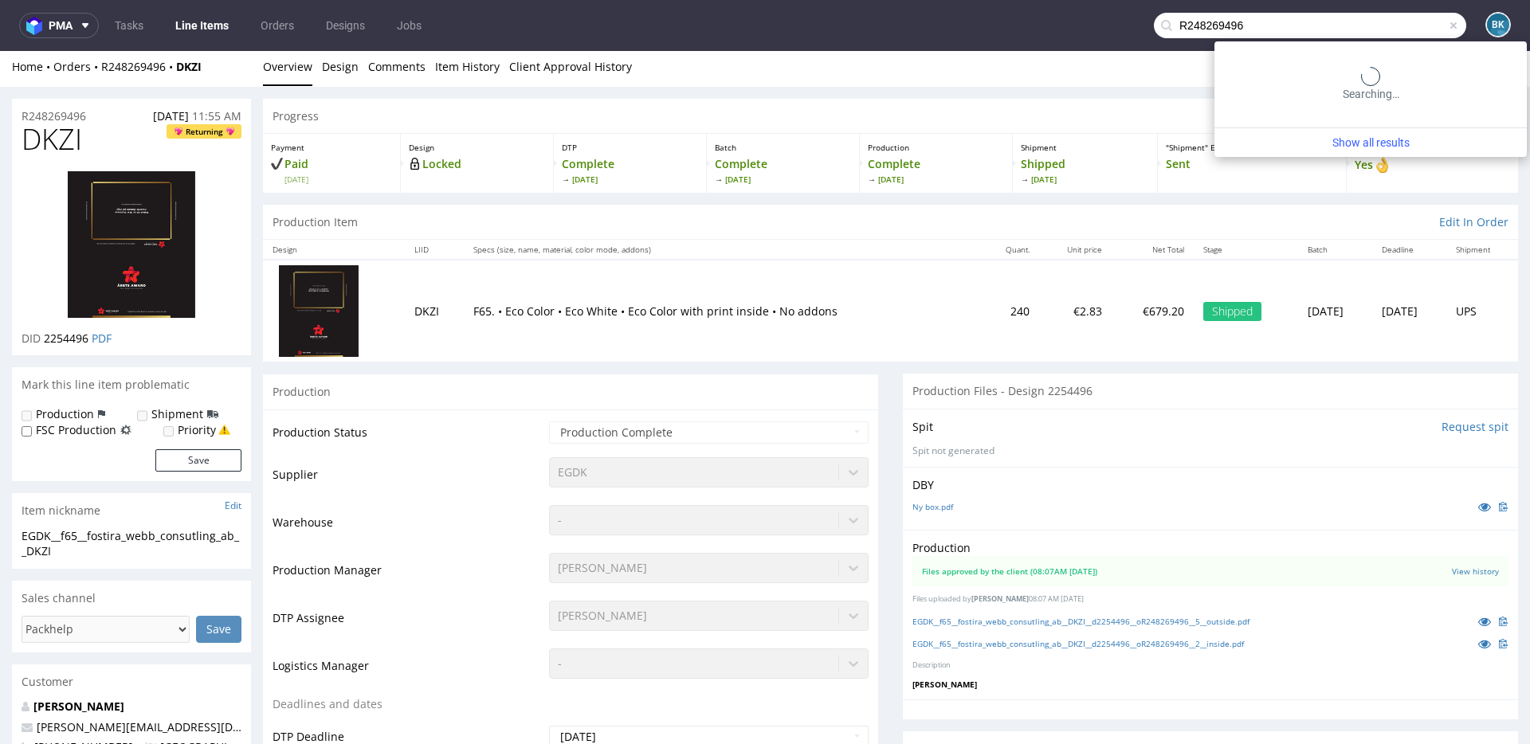
type input "R248269496"
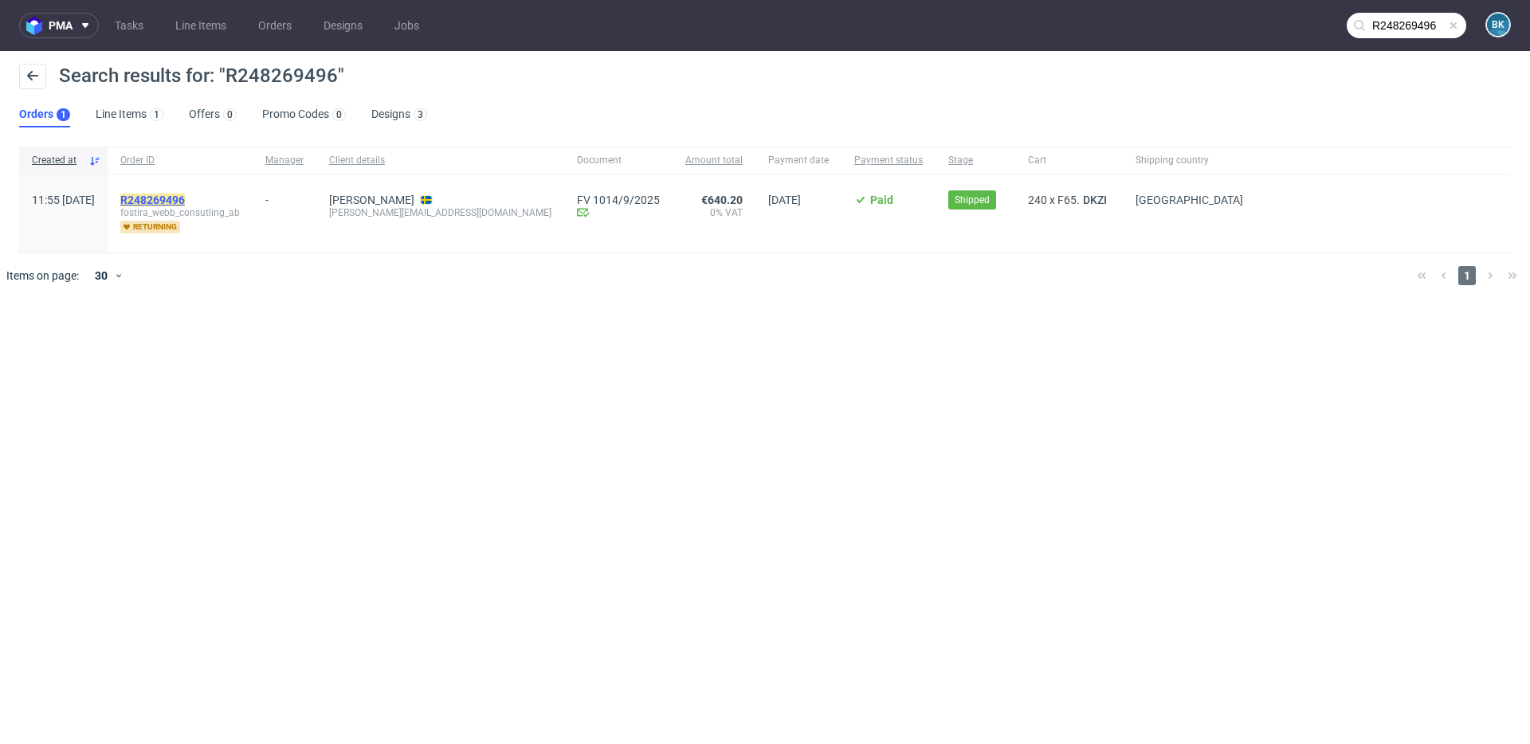
click at [185, 195] on mark "R248269496" at bounding box center [152, 200] width 65 height 13
